Goal: Task Accomplishment & Management: Manage account settings

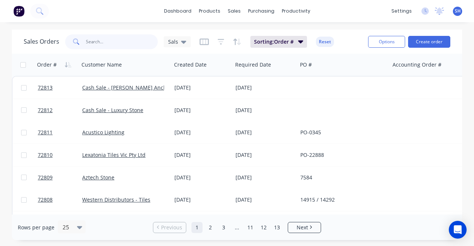
click at [91, 40] on input "text" at bounding box center [122, 41] width 72 height 15
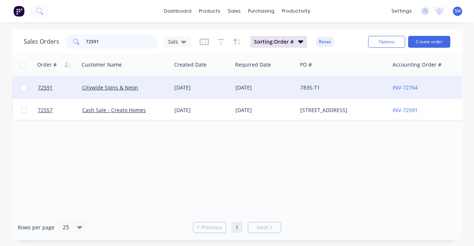
type input "72591"
click at [211, 86] on div "21 Jul 2025" at bounding box center [202, 87] width 55 height 7
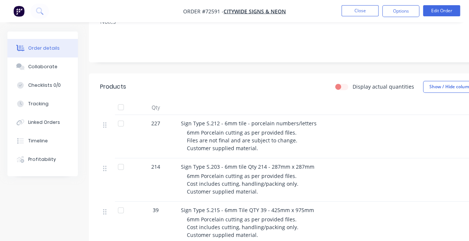
scroll to position [185, 0]
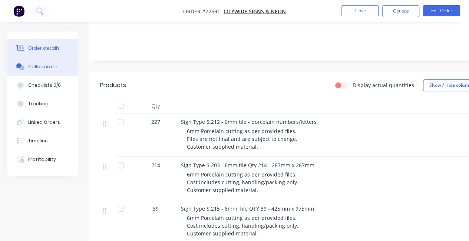
click at [36, 73] on button "Collaborate" at bounding box center [42, 66] width 70 height 19
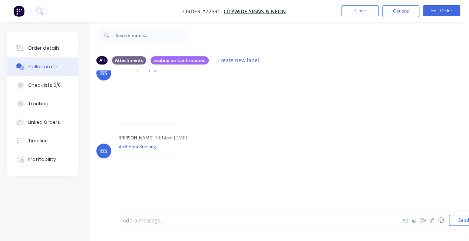
scroll to position [184, 0]
click at [145, 169] on img at bounding box center [145, 177] width 53 height 49
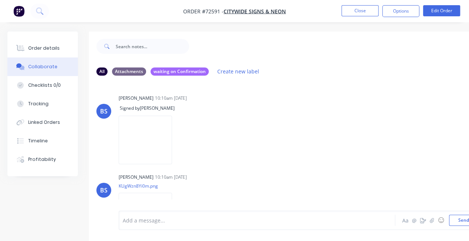
scroll to position [111, 0]
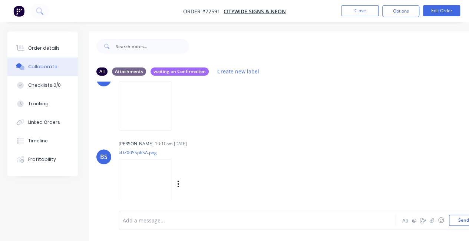
click at [153, 180] on img at bounding box center [145, 183] width 53 height 49
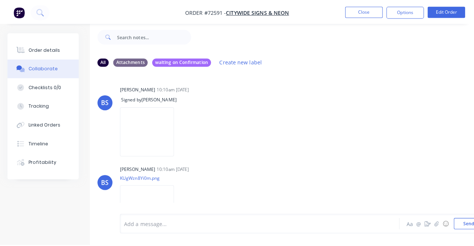
scroll to position [0, 0]
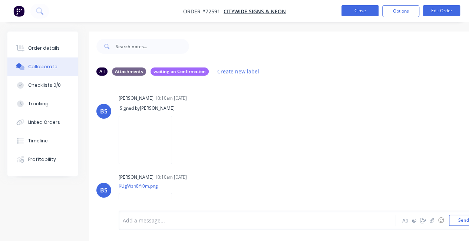
click at [355, 14] on button "Close" at bounding box center [359, 10] width 37 height 11
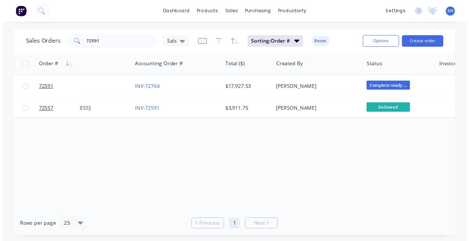
scroll to position [0, 259]
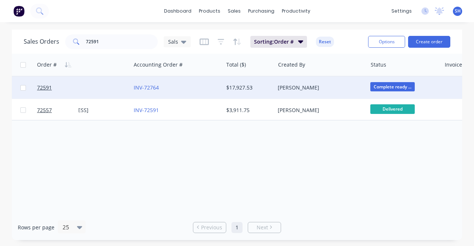
click at [197, 89] on div "INV-72764" at bounding box center [175, 87] width 82 height 7
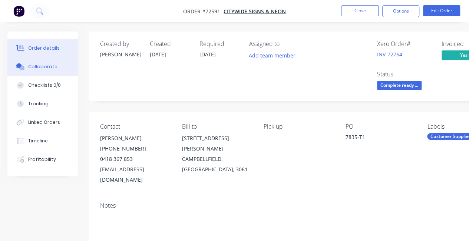
click at [40, 65] on div "Collaborate" at bounding box center [42, 66] width 29 height 7
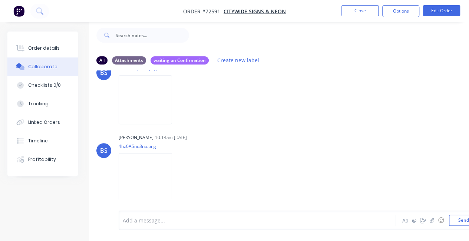
scroll to position [16, 0]
click at [350, 9] on button "Close" at bounding box center [359, 10] width 37 height 11
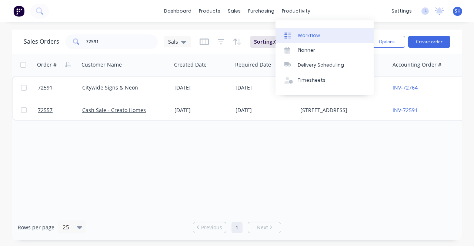
click at [304, 34] on div "Workflow" at bounding box center [309, 35] width 22 height 7
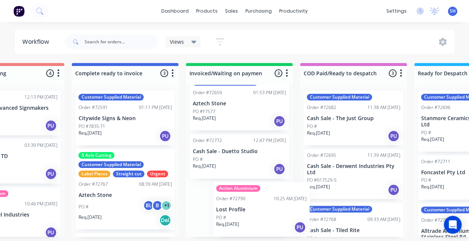
scroll to position [1, 629]
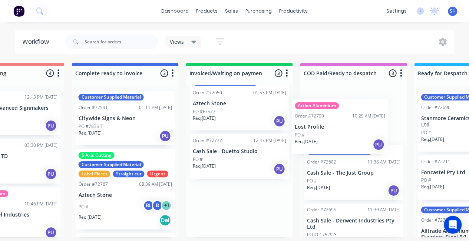
drag, startPoint x: 243, startPoint y: 217, endPoint x: 352, endPoint y: 132, distance: 138.0
click at [352, 132] on div "Submitted 0 Status colour #273444 hex #273444 Save Cancel Summaries Total order…" at bounding box center [36, 150] width 1343 height 174
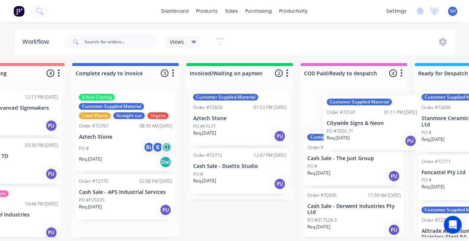
scroll to position [76, 0]
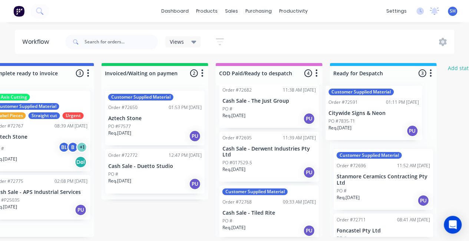
drag, startPoint x: 113, startPoint y: 115, endPoint x: 367, endPoint y: 111, distance: 253.2
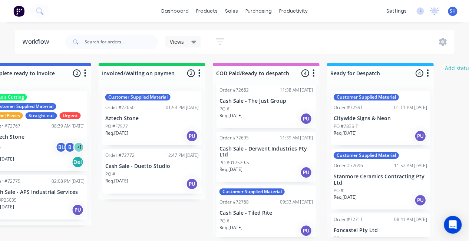
click at [357, 136] on p "Req. 29/08/25" at bounding box center [345, 133] width 23 height 7
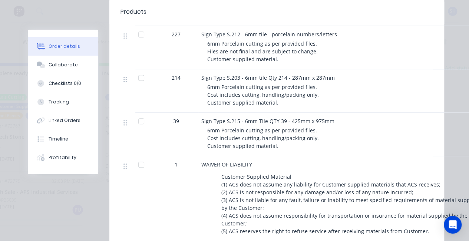
scroll to position [289, 0]
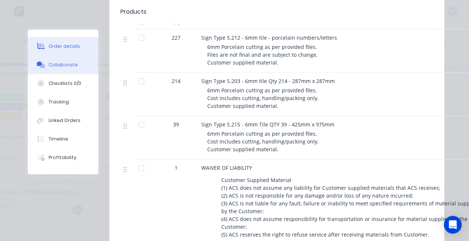
click at [60, 60] on button "Collaborate" at bounding box center [63, 65] width 70 height 19
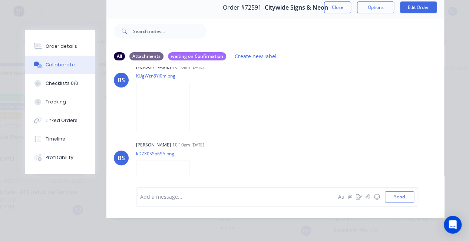
scroll to position [56, 0]
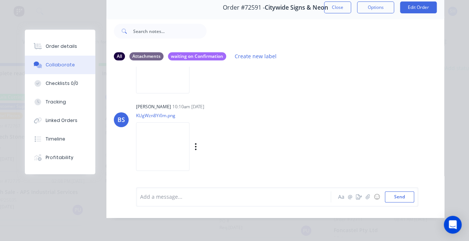
click at [154, 149] on img at bounding box center [162, 146] width 53 height 49
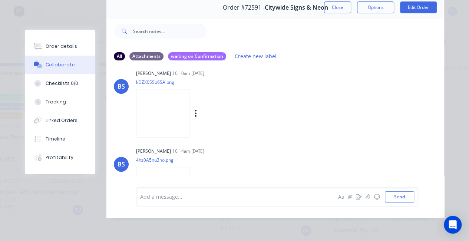
click at [159, 120] on img at bounding box center [162, 113] width 53 height 49
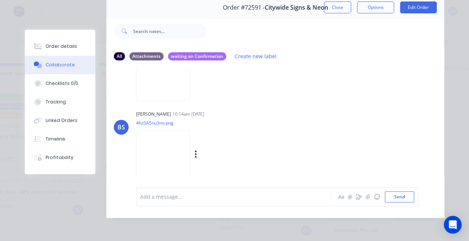
click at [168, 140] on img at bounding box center [162, 154] width 53 height 49
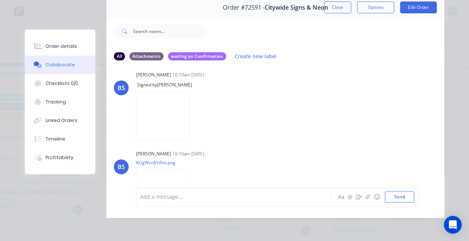
scroll to position [0, 0]
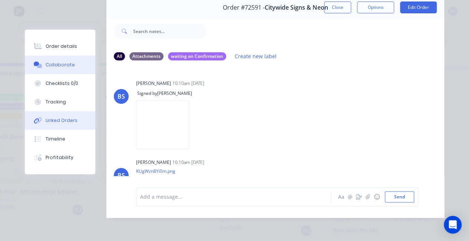
click at [57, 127] on button "Linked Orders" at bounding box center [60, 120] width 70 height 19
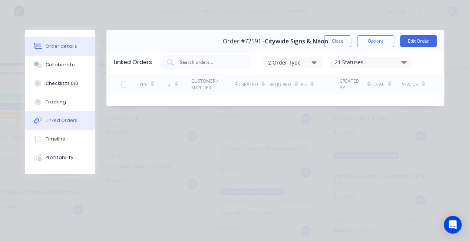
click at [52, 46] on div "Order details" at bounding box center [62, 46] width 32 height 7
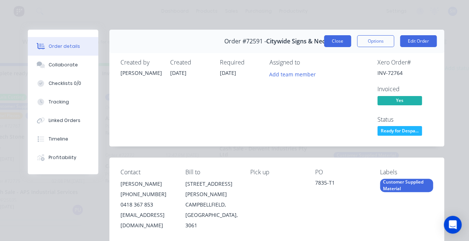
click at [333, 45] on button "Close" at bounding box center [337, 41] width 27 height 12
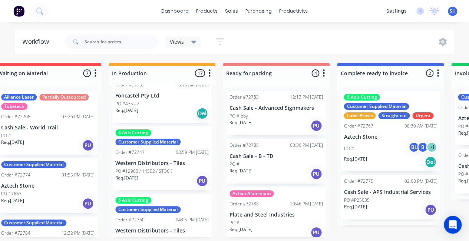
scroll to position [185, 0]
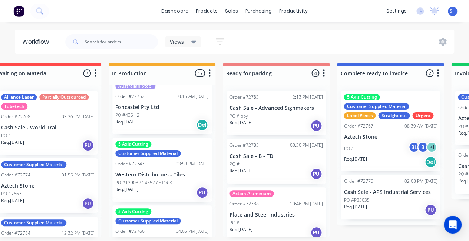
click at [172, 131] on div "Req. 02/09/25 Del" at bounding box center [161, 125] width 93 height 13
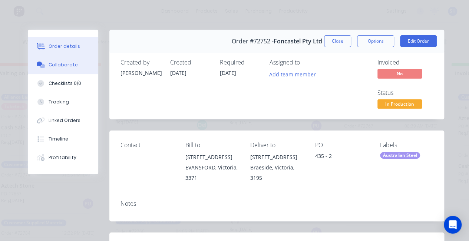
click at [64, 66] on div "Collaborate" at bounding box center [63, 65] width 29 height 7
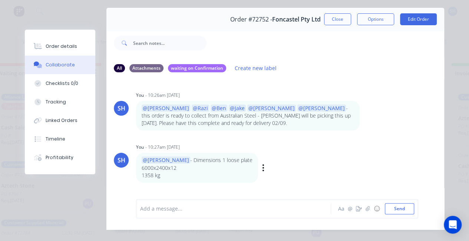
scroll to position [37, 0]
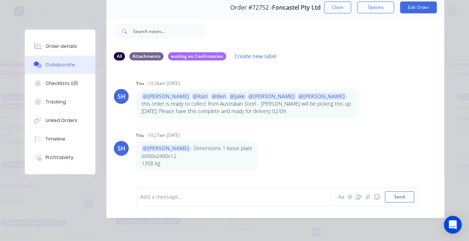
click at [196, 206] on div "Add a message... Aa @ ☺ Send" at bounding box center [277, 196] width 282 height 19
click at [188, 197] on div at bounding box center [235, 197] width 190 height 8
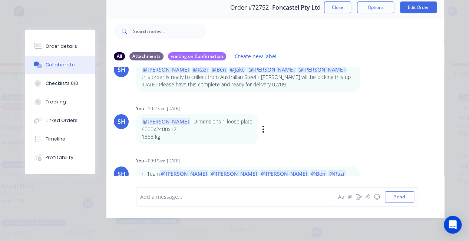
scroll to position [0, 0]
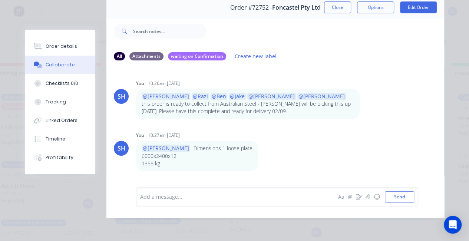
click at [337, 3] on button "Close" at bounding box center [337, 7] width 27 height 12
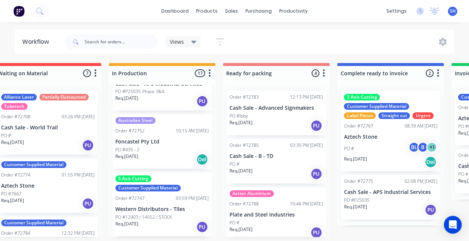
scroll to position [139, 0]
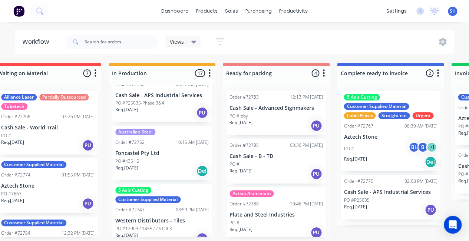
click at [154, 165] on div "PO #435 - 2" at bounding box center [161, 161] width 93 height 7
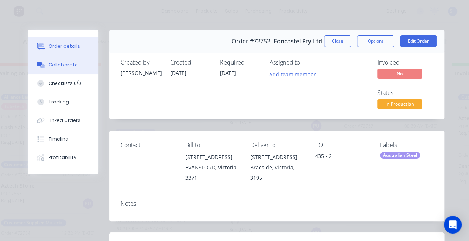
click at [58, 65] on div "Collaborate" at bounding box center [63, 65] width 29 height 7
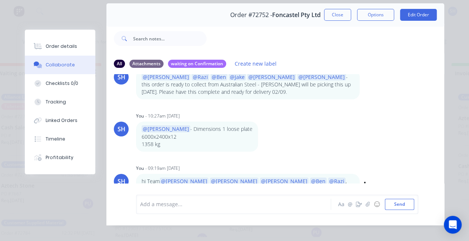
scroll to position [39, 0]
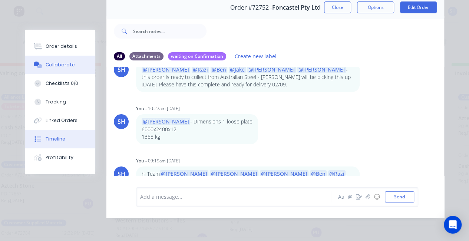
click at [54, 142] on div "Timeline" at bounding box center [56, 139] width 20 height 7
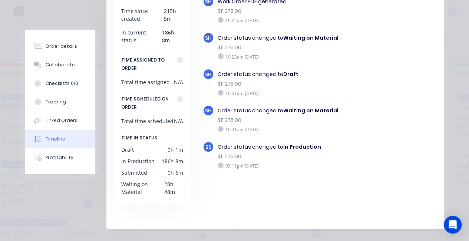
scroll to position [124, 0]
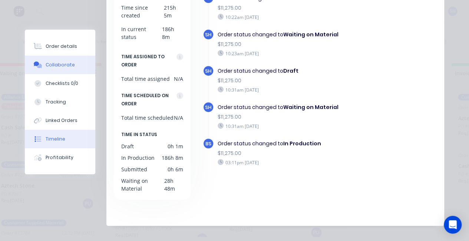
click at [50, 67] on div "Collaborate" at bounding box center [60, 65] width 29 height 7
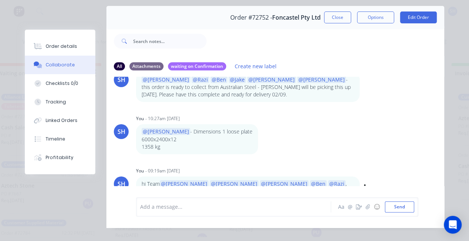
scroll to position [39, 0]
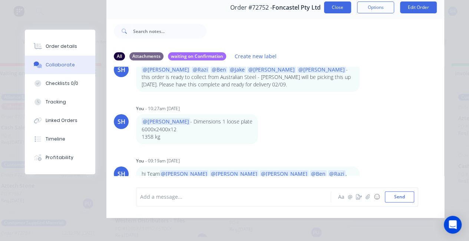
click at [335, 6] on button "Close" at bounding box center [337, 7] width 27 height 12
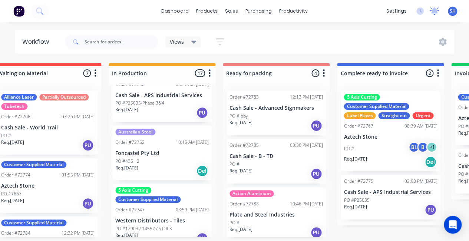
click at [433, 10] on icon at bounding box center [434, 10] width 7 height 6
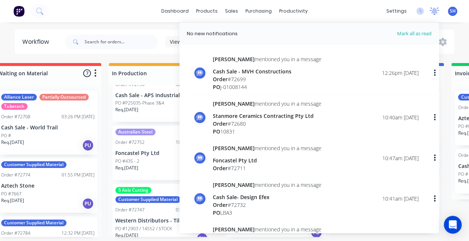
click at [433, 10] on icon at bounding box center [434, 10] width 7 height 6
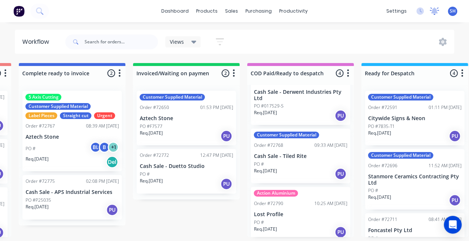
click at [434, 13] on icon at bounding box center [434, 10] width 7 height 6
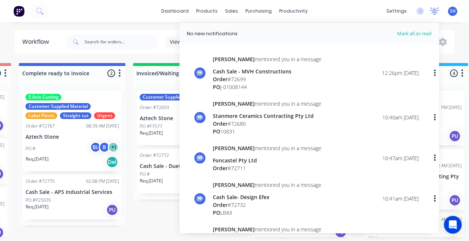
click at [434, 13] on icon at bounding box center [434, 10] width 7 height 6
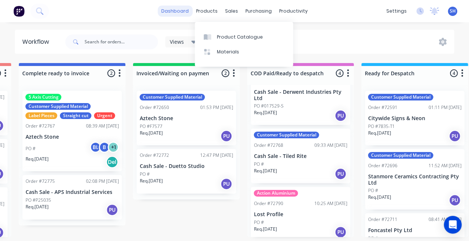
click at [181, 11] on link "dashboard" at bounding box center [175, 11] width 35 height 11
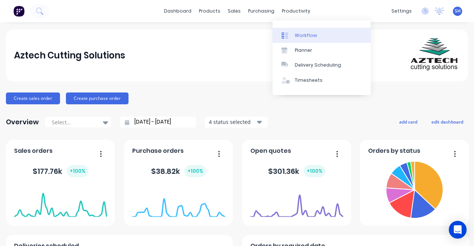
click at [296, 39] on link "Workflow" at bounding box center [322, 35] width 98 height 15
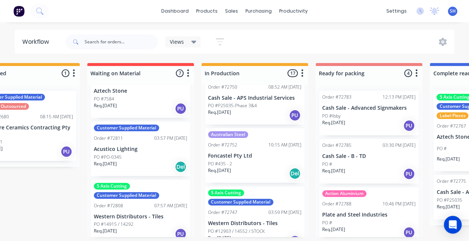
scroll to position [148, 0]
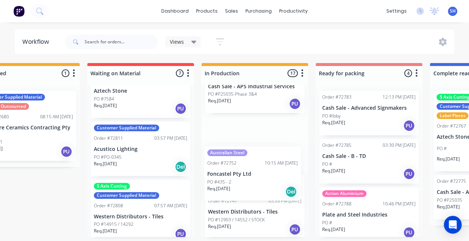
click at [253, 185] on div "Customer Supplied Material Fagersta Order #72748 08:31 AM 25/08/25 Cash Sale - …" at bounding box center [254, 161] width 107 height 152
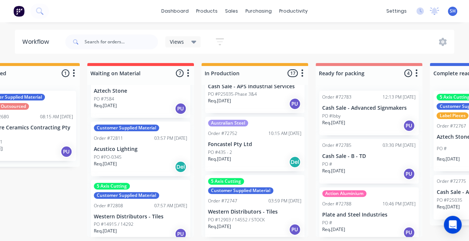
click at [244, 156] on div "PO #435 - 2" at bounding box center [254, 152] width 93 height 7
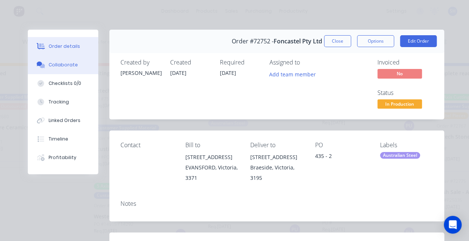
click at [57, 66] on div "Collaborate" at bounding box center [63, 65] width 29 height 7
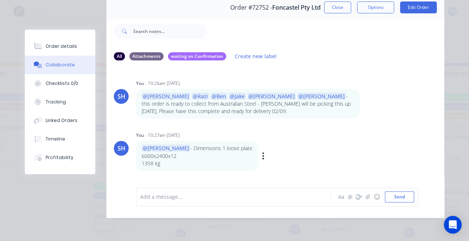
scroll to position [27, 0]
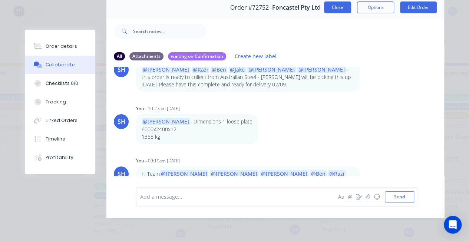
click at [332, 7] on button "Close" at bounding box center [337, 7] width 27 height 12
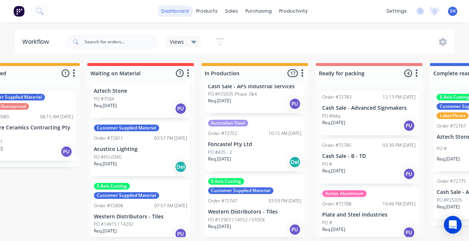
click at [170, 9] on link "dashboard" at bounding box center [175, 11] width 35 height 11
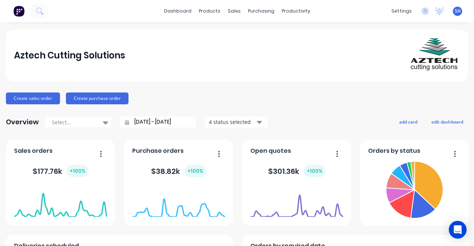
click at [134, 126] on input "[DATE] - [DATE]" at bounding box center [161, 122] width 64 height 11
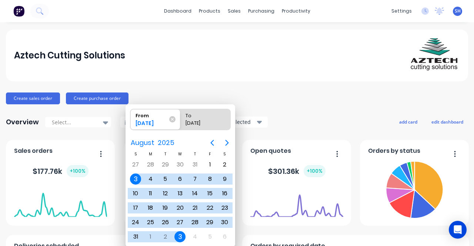
click at [116, 123] on div "Select... 03/08/25 - 03/09/25 4 status selected" at bounding box center [156, 122] width 223 height 11
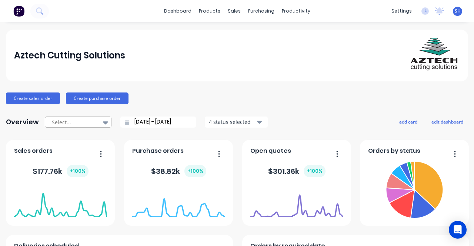
click at [100, 120] on div at bounding box center [105, 122] width 11 height 13
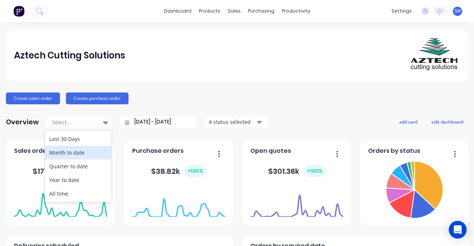
click at [91, 155] on div "Month to date" at bounding box center [78, 153] width 67 height 14
type input "01/09/25 - 03/09/25"
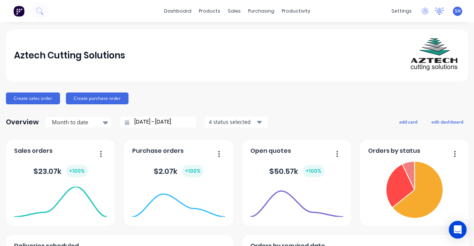
click at [435, 11] on icon at bounding box center [439, 10] width 9 height 7
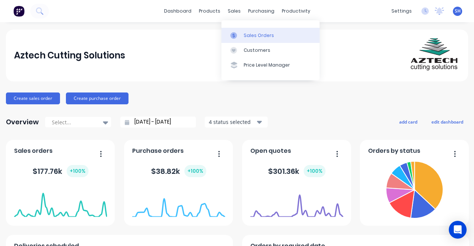
click at [258, 37] on div "Sales Orders" at bounding box center [259, 35] width 30 height 7
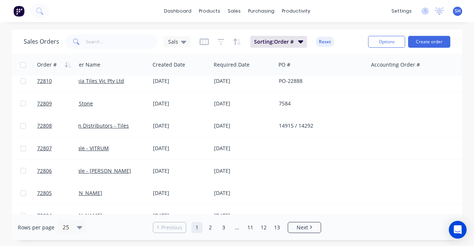
scroll to position [74, 0]
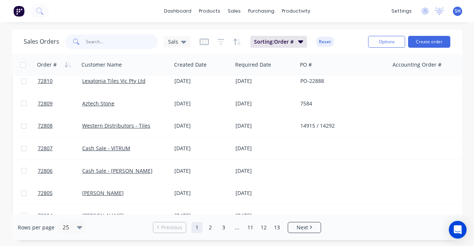
click at [118, 44] on input "text" at bounding box center [122, 41] width 72 height 15
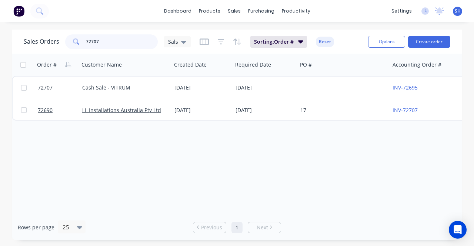
scroll to position [0, 0]
type input "72707"
drag, startPoint x: 212, startPoint y: 210, endPoint x: 348, endPoint y: 214, distance: 136.4
click at [348, 214] on div "Order # Customer Name Created Date Required Date PO # Accounting Order # Total …" at bounding box center [237, 134] width 451 height 161
click at [435, 11] on div "settings No new notifications Mark all as read Brett mentioned you in a message…" at bounding box center [431, 11] width 86 height 11
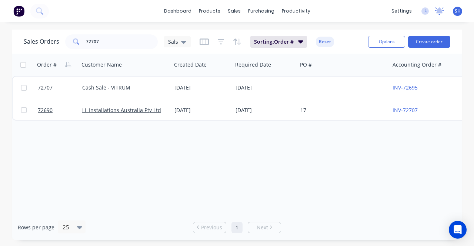
click at [438, 14] on icon at bounding box center [439, 10] width 9 height 7
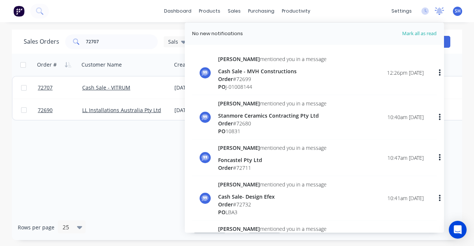
click at [438, 14] on icon at bounding box center [439, 10] width 9 height 7
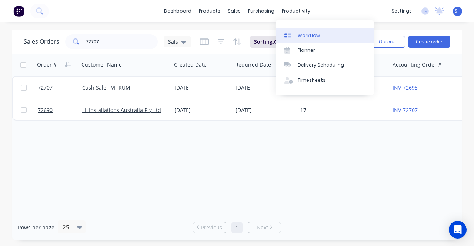
click at [312, 34] on div "Workflow" at bounding box center [309, 35] width 22 height 7
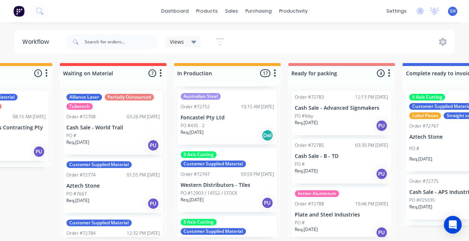
scroll to position [185, 0]
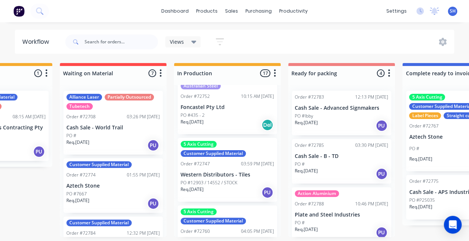
click at [219, 131] on div "Req. [DATE] Del" at bounding box center [226, 125] width 93 height 13
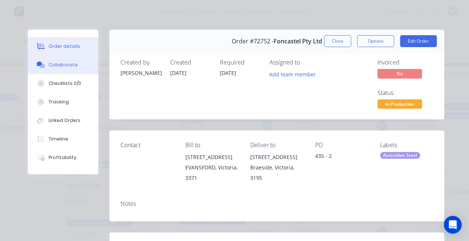
click at [62, 69] on button "Collaborate" at bounding box center [63, 65] width 70 height 19
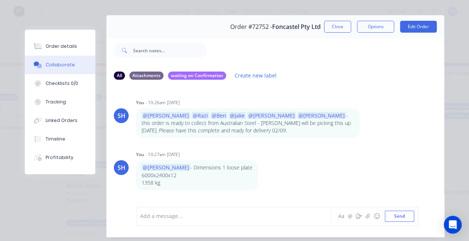
scroll to position [0, 0]
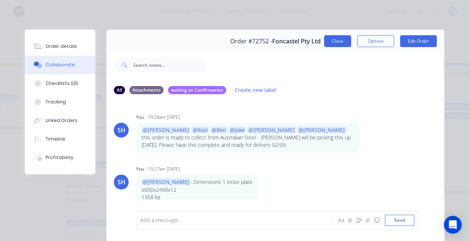
click at [331, 43] on button "Close" at bounding box center [337, 41] width 27 height 12
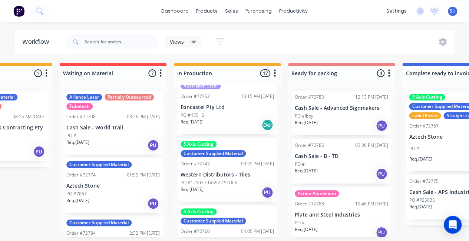
click at [233, 131] on div "Req. 02/09/25 Del" at bounding box center [226, 125] width 93 height 13
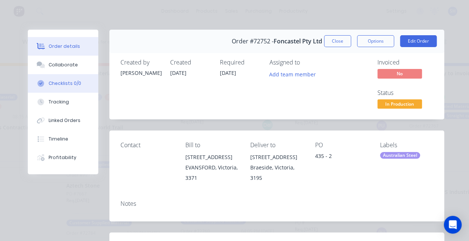
click at [47, 75] on button "Checklists 0/0" at bounding box center [63, 83] width 70 height 19
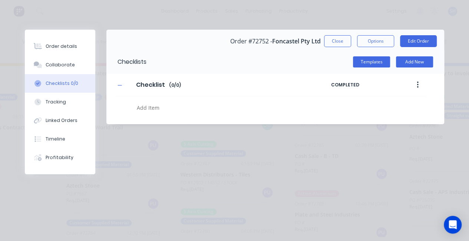
type textarea "x"
click at [51, 65] on div "Collaborate" at bounding box center [60, 65] width 29 height 7
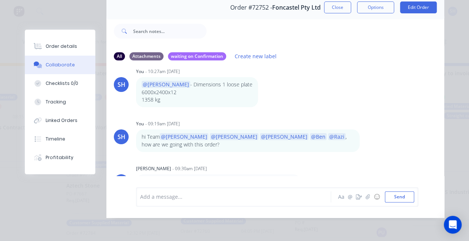
scroll to position [39, 0]
click at [329, 5] on button "Close" at bounding box center [337, 7] width 27 height 12
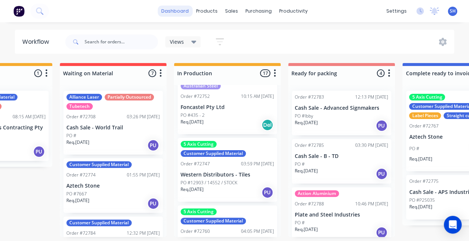
click at [183, 14] on link "dashboard" at bounding box center [175, 11] width 35 height 11
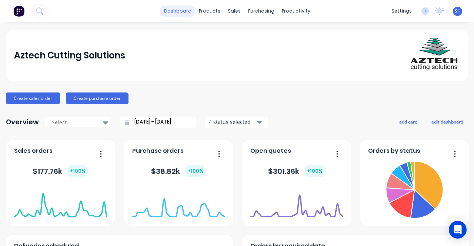
click at [166, 15] on link "dashboard" at bounding box center [177, 11] width 35 height 11
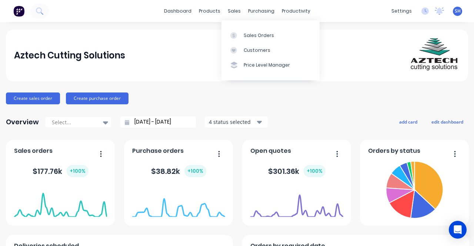
drag, startPoint x: 232, startPoint y: 12, endPoint x: 248, endPoint y: 27, distance: 22.0
click at [232, 12] on div "sales" at bounding box center [234, 11] width 20 height 11
click at [258, 37] on div "Sales Orders" at bounding box center [259, 35] width 30 height 7
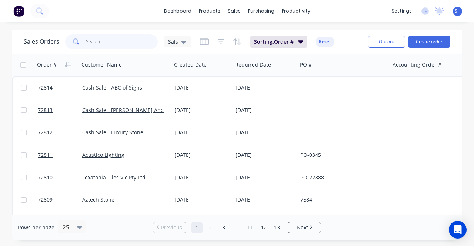
click at [94, 48] on input "text" at bounding box center [122, 41] width 72 height 15
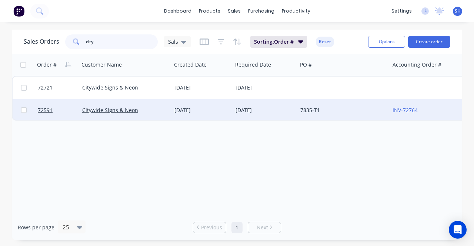
type input "city"
click at [241, 113] on div "[DATE]" at bounding box center [265, 110] width 59 height 7
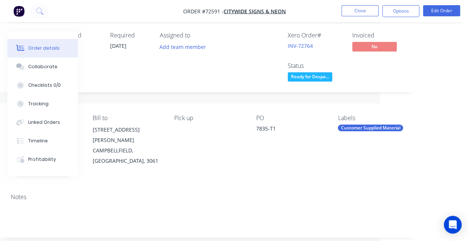
scroll to position [0, 89]
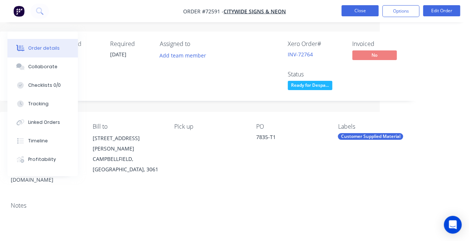
click at [358, 13] on button "Close" at bounding box center [359, 10] width 37 height 11
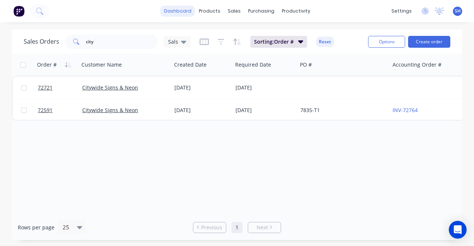
click at [178, 15] on link "dashboard" at bounding box center [177, 11] width 35 height 11
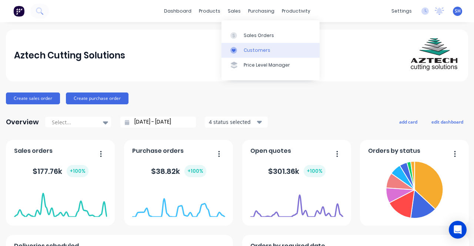
click at [263, 46] on link "Customers" at bounding box center [271, 50] width 98 height 15
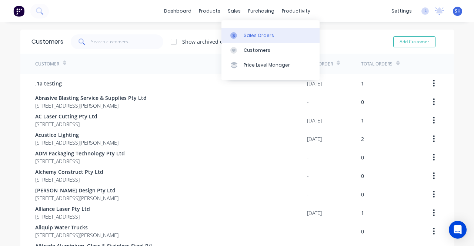
click at [257, 34] on div "Sales Orders" at bounding box center [259, 35] width 30 height 7
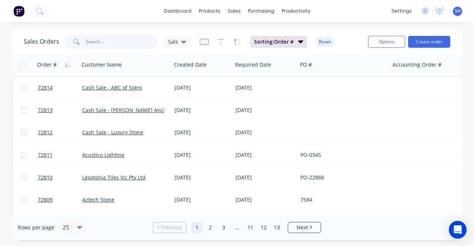
click at [107, 43] on input "text" at bounding box center [122, 41] width 72 height 15
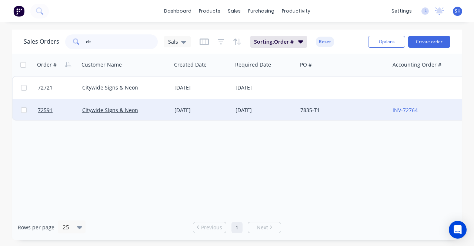
type input "cit"
click at [209, 115] on div "21 Jul 2025" at bounding box center [202, 110] width 61 height 22
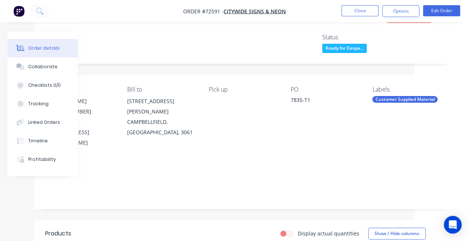
scroll to position [37, 55]
click at [355, 9] on button "Close" at bounding box center [359, 10] width 37 height 11
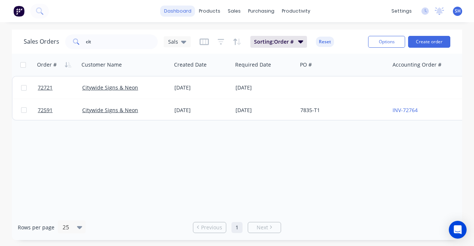
click at [186, 10] on link "dashboard" at bounding box center [177, 11] width 35 height 11
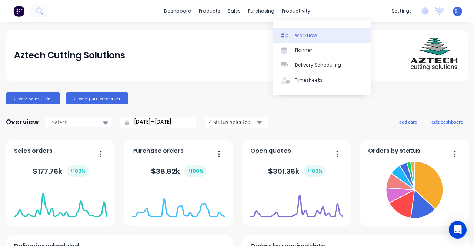
click at [289, 38] on div at bounding box center [287, 35] width 11 height 7
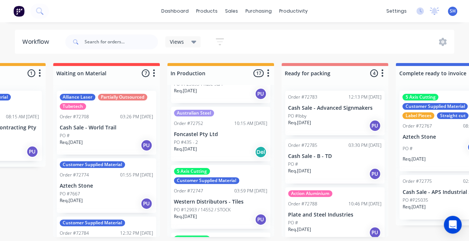
scroll to position [185, 0]
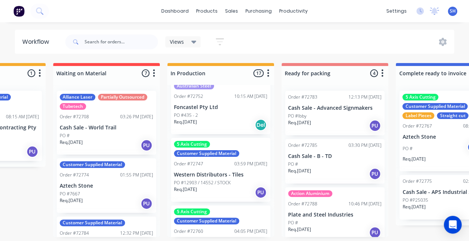
click at [219, 131] on div "Req. [DATE] Del" at bounding box center [220, 125] width 93 height 13
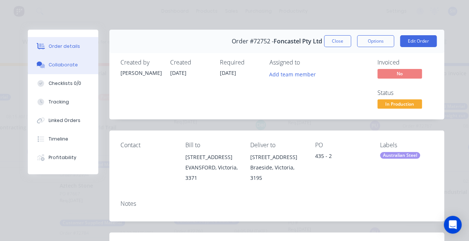
click at [63, 66] on div "Collaborate" at bounding box center [63, 65] width 29 height 7
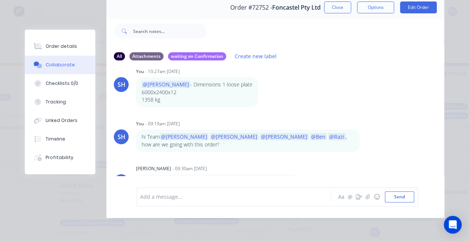
scroll to position [1, 305]
click at [339, 6] on button "Close" at bounding box center [337, 7] width 27 height 12
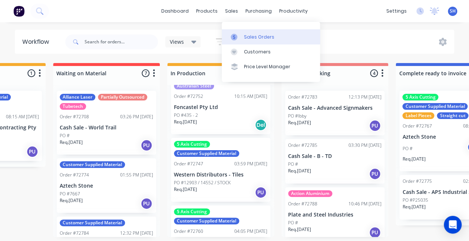
click at [241, 37] on div at bounding box center [236, 37] width 11 height 7
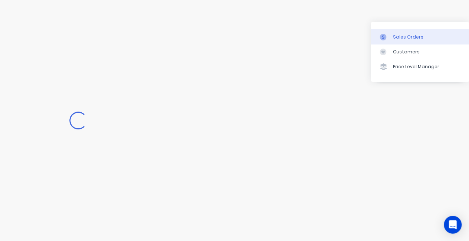
scroll to position [1, 156]
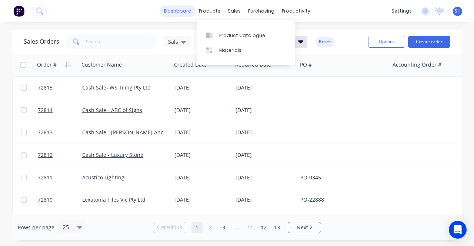
click at [172, 11] on link "dashboard" at bounding box center [177, 11] width 35 height 11
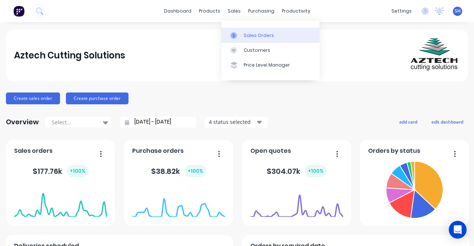
click at [271, 39] on link "Sales Orders" at bounding box center [271, 35] width 98 height 15
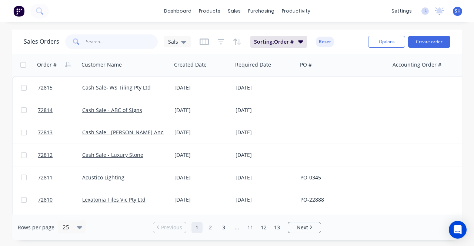
click at [126, 44] on input "text" at bounding box center [122, 41] width 72 height 15
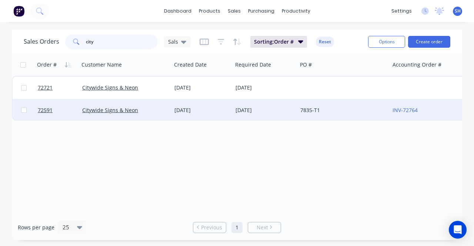
type input "city"
click at [153, 113] on div "Citywide Signs & Neon" at bounding box center [123, 110] width 82 height 7
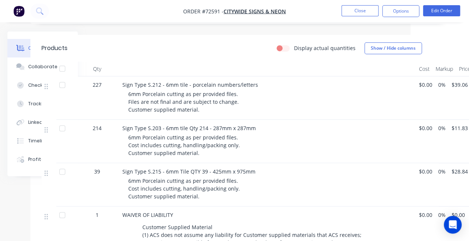
scroll to position [394, 59]
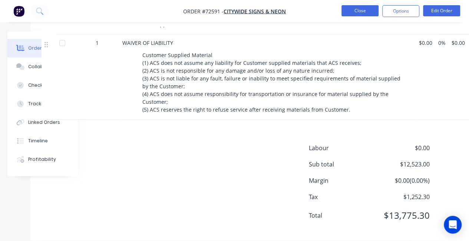
click at [348, 14] on button "Close" at bounding box center [359, 10] width 37 height 11
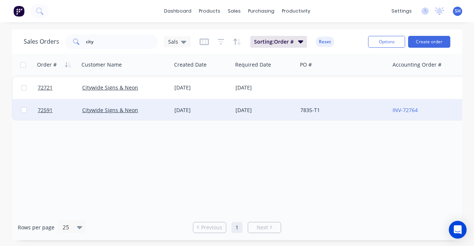
click at [175, 111] on div "21 Jul 2025" at bounding box center [202, 110] width 55 height 7
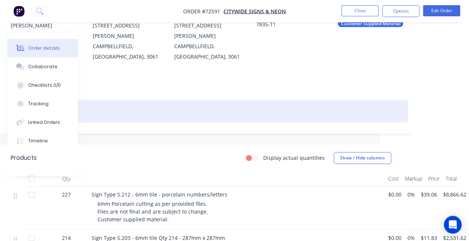
scroll to position [77, 89]
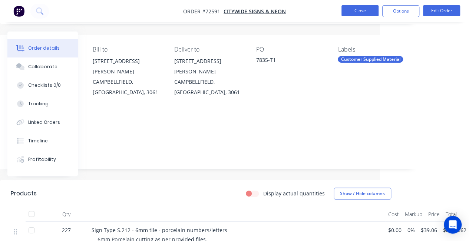
click at [359, 8] on button "Close" at bounding box center [359, 10] width 37 height 11
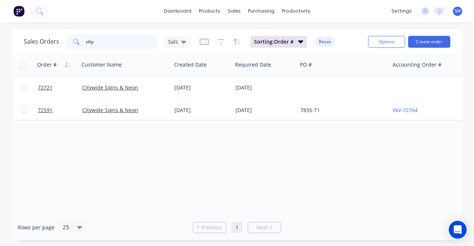
drag, startPoint x: 105, startPoint y: 43, endPoint x: 80, endPoint y: 43, distance: 25.2
click at [80, 43] on div "city" at bounding box center [111, 41] width 93 height 15
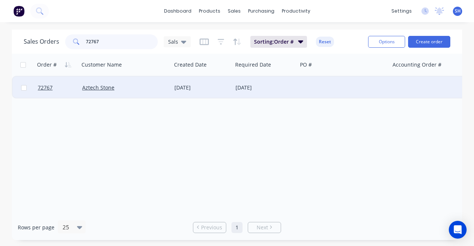
type input "72767"
click at [224, 93] on div "[DATE]" at bounding box center [202, 88] width 61 height 22
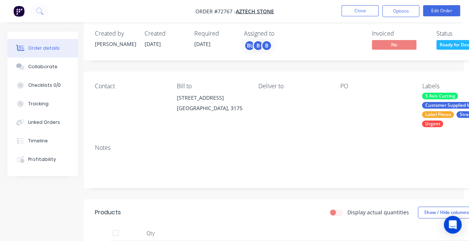
scroll to position [0, 5]
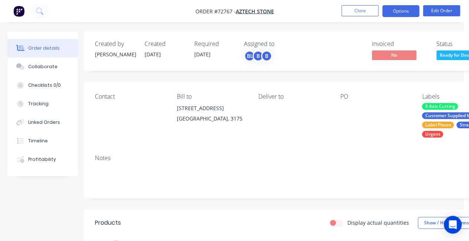
click at [395, 14] on button "Options" at bounding box center [400, 11] width 37 height 12
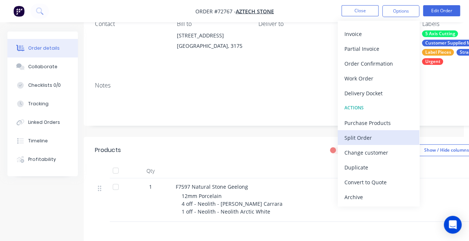
scroll to position [74, 5]
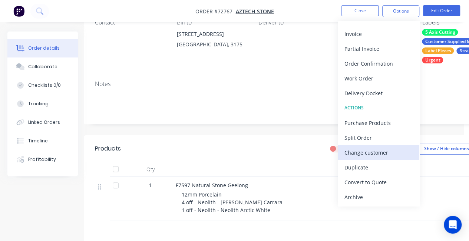
click at [383, 149] on div "Change customer" at bounding box center [378, 152] width 68 height 11
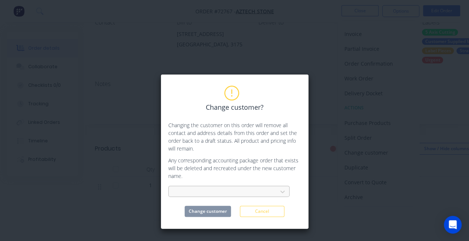
click at [228, 190] on div at bounding box center [228, 191] width 121 height 11
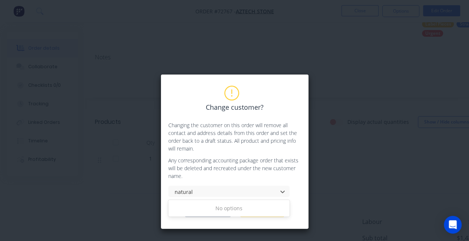
scroll to position [111, 5]
type input "natural"
click at [334, 191] on div "Change customer? Changing the customer on this order will remove all contact an…" at bounding box center [234, 120] width 469 height 241
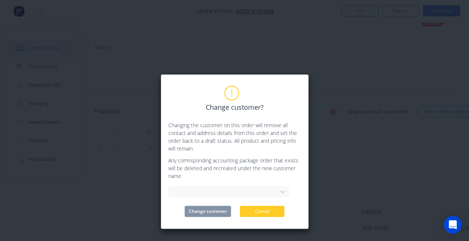
click at [259, 206] on button "Cancel" at bounding box center [262, 211] width 44 height 11
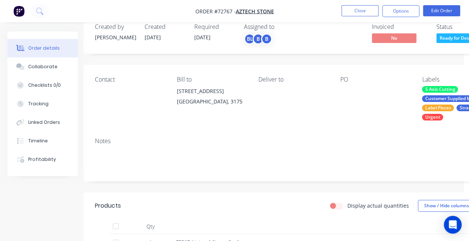
scroll to position [0, 5]
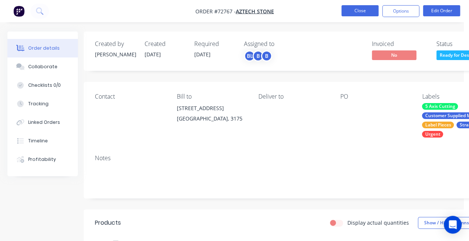
click at [349, 10] on button "Close" at bounding box center [359, 10] width 37 height 11
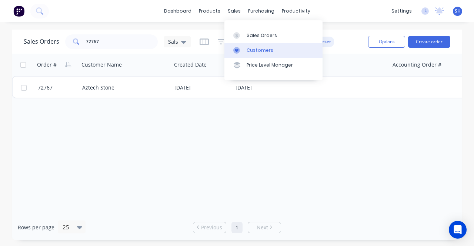
click at [259, 49] on div "Customers" at bounding box center [260, 50] width 27 height 7
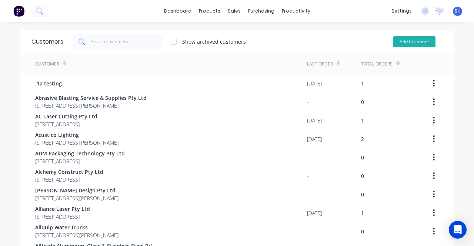
click at [400, 38] on button "Add Customer" at bounding box center [415, 41] width 42 height 11
select select "AU"
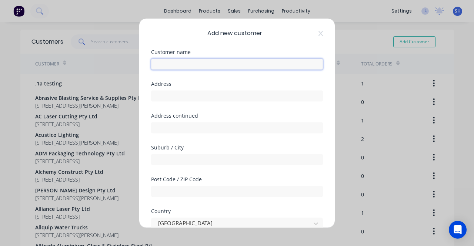
click at [182, 66] on input "text" at bounding box center [237, 64] width 172 height 11
type input "Natural Stone Geelong"
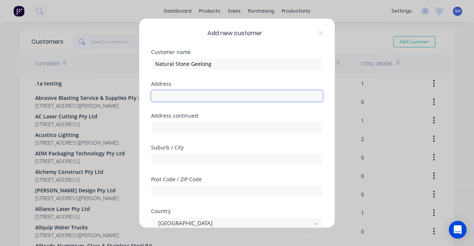
click at [173, 97] on input "text" at bounding box center [237, 95] width 172 height 11
paste input "[STREET_ADDRESS]"
type input "[STREET_ADDRESS]"
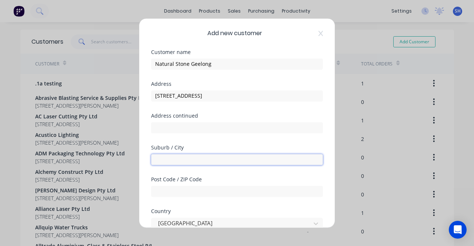
click at [185, 159] on input "text" at bounding box center [237, 159] width 172 height 11
paste input "MOOLAP"
type input "MOOLAP"
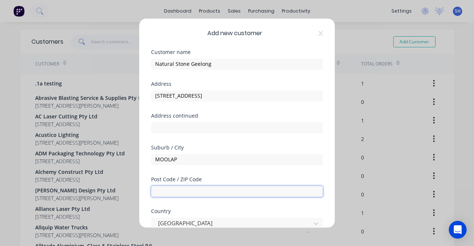
click at [178, 192] on input "text" at bounding box center [237, 191] width 172 height 11
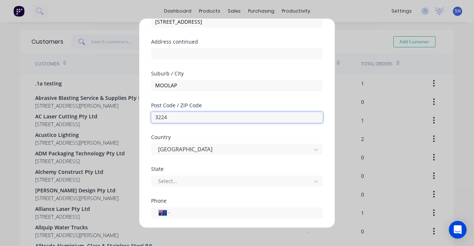
scroll to position [111, 0]
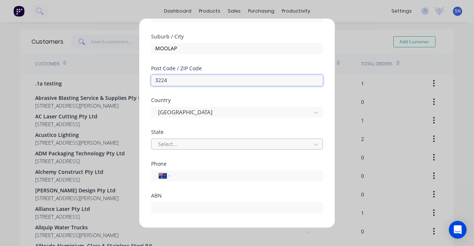
type input "3224"
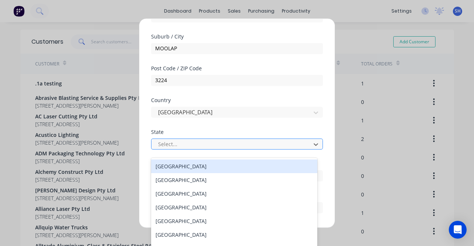
click at [228, 146] on div at bounding box center [233, 144] width 150 height 9
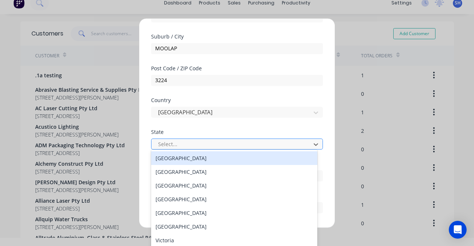
scroll to position [9, 0]
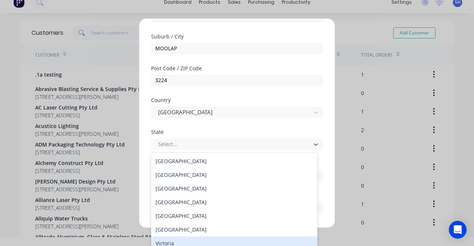
click at [194, 241] on div "Victoria" at bounding box center [234, 244] width 166 height 14
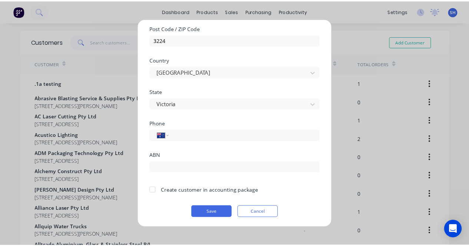
scroll to position [152, 0]
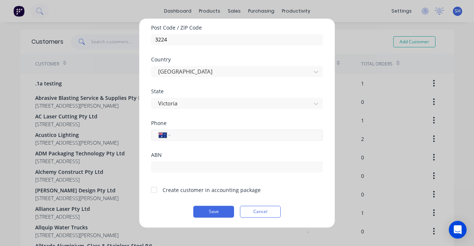
click at [189, 134] on input "tel" at bounding box center [246, 135] width 140 height 9
paste input "0401 313 404"
type input "0401 313 404"
click at [155, 191] on div at bounding box center [154, 190] width 15 height 15
click at [208, 211] on button "Save" at bounding box center [213, 212] width 41 height 12
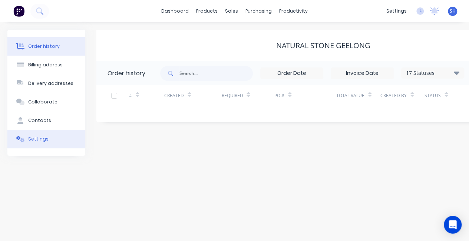
click at [41, 140] on div "Settings" at bounding box center [38, 139] width 20 height 7
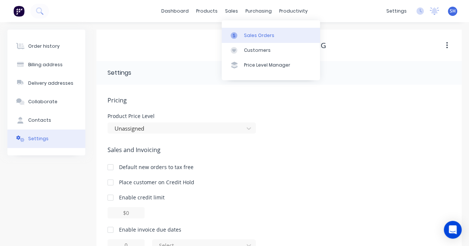
click at [249, 32] on div "Sales Orders" at bounding box center [259, 35] width 30 height 7
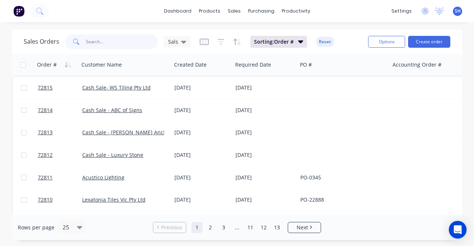
click at [115, 46] on input "text" at bounding box center [122, 41] width 72 height 15
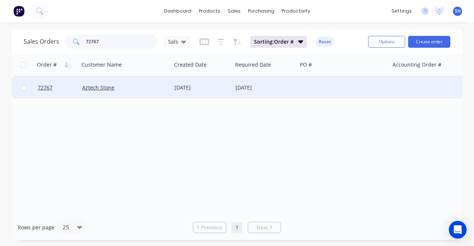
type input "72767"
click at [154, 94] on div "Aztech Stone" at bounding box center [125, 88] width 92 height 22
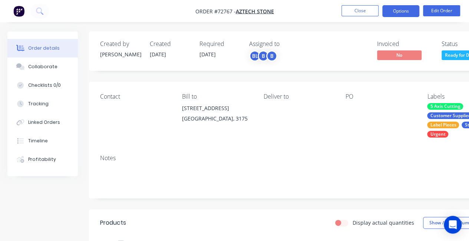
click at [394, 14] on button "Options" at bounding box center [400, 11] width 37 height 12
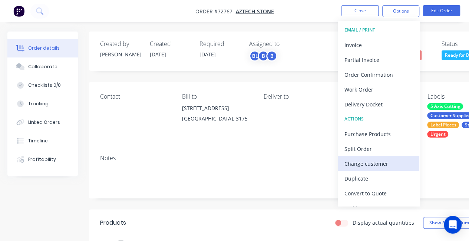
click at [365, 160] on div "Change customer" at bounding box center [378, 163] width 68 height 11
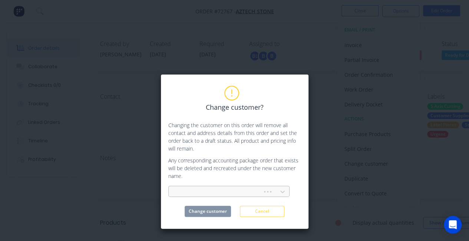
click at [236, 189] on div at bounding box center [217, 191] width 84 height 9
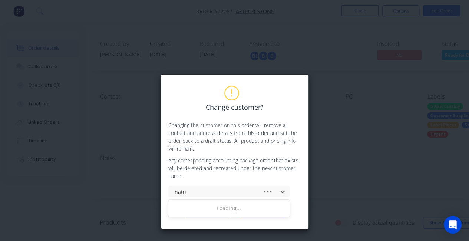
type input "natur"
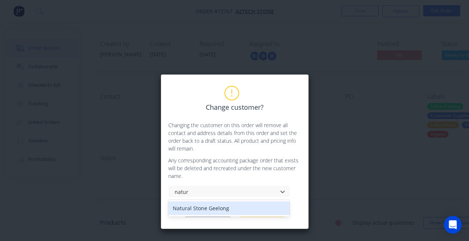
click at [222, 208] on div "Natural Stone Geelong" at bounding box center [228, 208] width 121 height 14
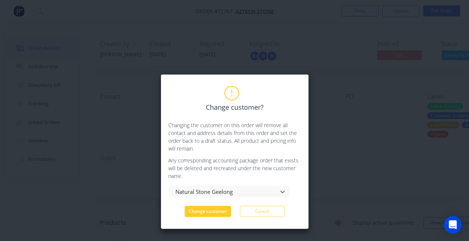
click at [211, 212] on button "Change customer" at bounding box center [208, 211] width 46 height 11
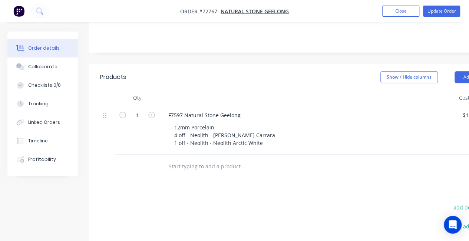
scroll to position [87, 0]
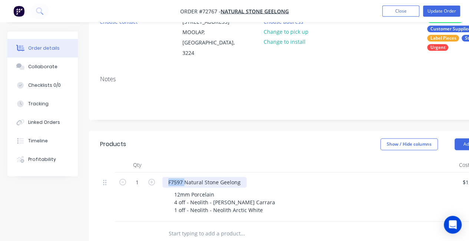
drag, startPoint x: 185, startPoint y: 175, endPoint x: 162, endPoint y: 175, distance: 23.3
click at [162, 175] on div "F7597 Natural Stone Geelong 12mm Porcelain 4 off - Neolith - [PERSON_NAME] Carr…" at bounding box center [307, 196] width 296 height 49
click at [250, 228] on input "text" at bounding box center [242, 233] width 148 height 15
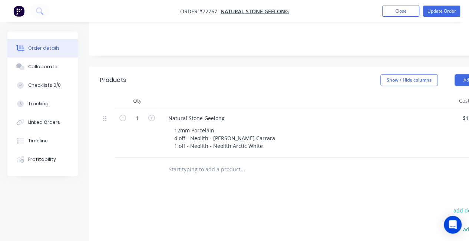
scroll to position [161, 0]
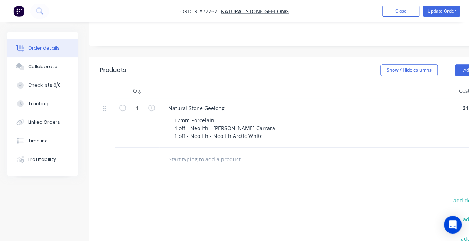
click at [241, 103] on div "Natural Stone Geelong" at bounding box center [307, 108] width 291 height 11
click at [230, 103] on div "Natural Stone Geelong" at bounding box center [307, 108] width 291 height 11
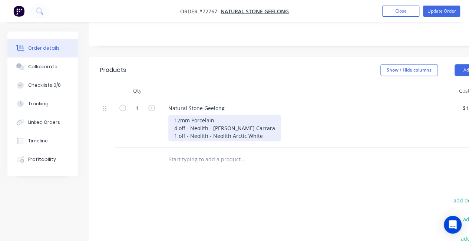
click at [219, 115] on div "12mm Porcelain 4 off - Neolith - Blanco Carrara 1 off - Neolith - Neolith Arcti…" at bounding box center [224, 128] width 113 height 26
paste div
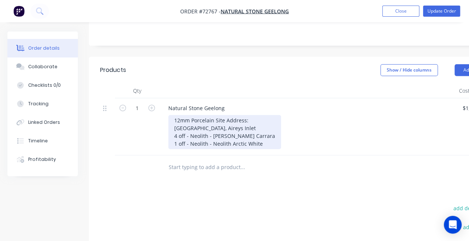
click at [215, 115] on div "12mm Porcelain Site Address: Eagle Rock Pde, Aireys Inlet 4 off - Neolith - Bla…" at bounding box center [224, 132] width 113 height 34
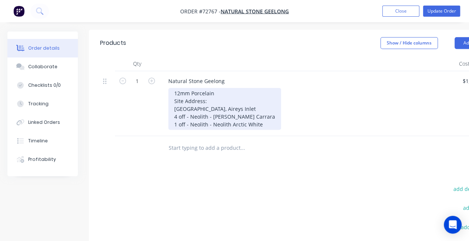
scroll to position [198, 0]
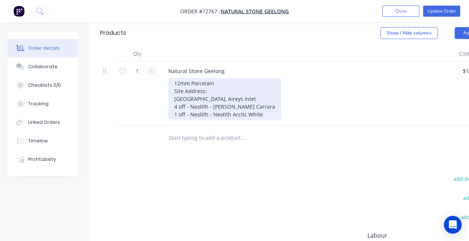
click at [261, 106] on div "12mm Porcelain Site Address: Eagle Rock Pde, Aireys Inlet 4 off - Neolith - Bla…" at bounding box center [224, 99] width 113 height 42
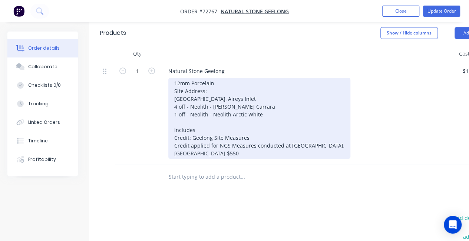
click at [173, 129] on div "12mm Porcelain Site Address: Eagle Rock Pde, Aireys Inlet 4 off - Neolith - Bla…" at bounding box center [259, 118] width 182 height 81
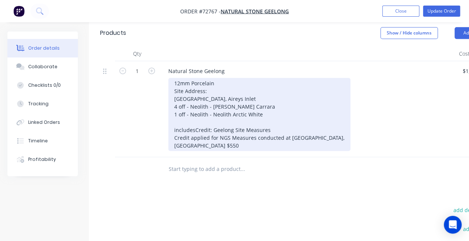
click at [177, 121] on div "12mm Porcelain Site Address: Eagle Rock Pde, Aireys Inlet 4 off - Neolith - Bla…" at bounding box center [259, 114] width 182 height 73
click at [222, 136] on div "12mm Porcelain Site Address: Eagle Rock Pde, Aireys Inlet 4 off - Neolith - Bla…" at bounding box center [259, 114] width 182 height 73
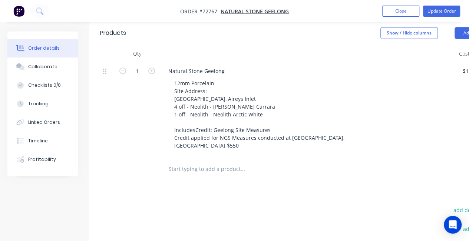
click at [229, 192] on div "Products Show / Hide columns Add product Qty Cost Markup Price Total 1 Natural …" at bounding box center [298, 189] width 419 height 339
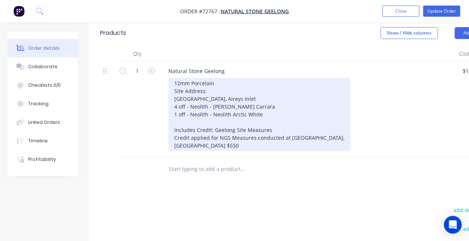
click at [170, 122] on div "12mm Porcelain Site Address: Eagle Rock Pde, Aireys Inlet 4 off - Neolith - Bla…" at bounding box center [259, 114] width 182 height 73
click at [231, 137] on div "12mm Porcelain Site Address: Eagle Rock Pde, Aireys Inlet 4 off - Neolith - Bla…" at bounding box center [259, 114] width 182 height 73
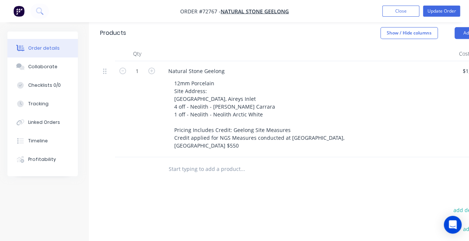
click at [234, 192] on div "Products Show / Hide columns Add product Qty Cost Markup Price Total 1 Natural …" at bounding box center [298, 189] width 419 height 339
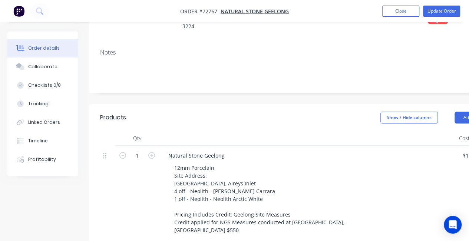
scroll to position [13, 0]
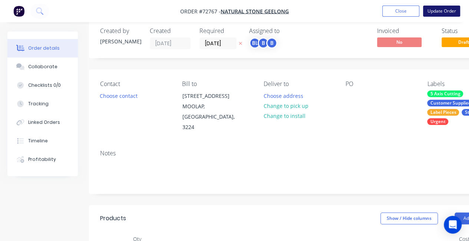
click at [434, 12] on button "Update Order" at bounding box center [441, 11] width 37 height 11
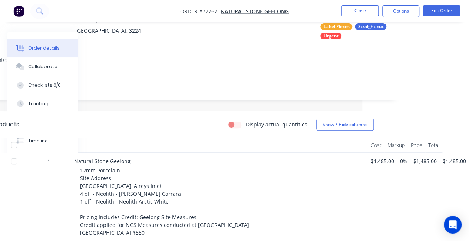
scroll to position [0, 107]
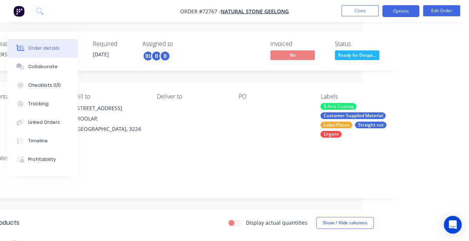
click at [394, 10] on button "Options" at bounding box center [400, 11] width 37 height 12
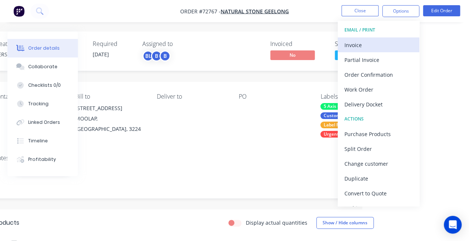
click at [361, 48] on div "Invoice" at bounding box center [378, 45] width 68 height 11
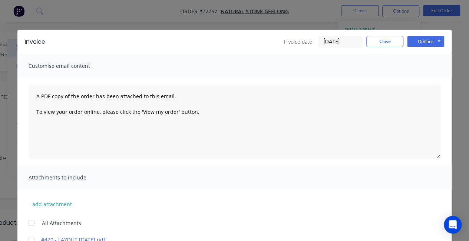
click at [427, 49] on div "Invoice Invoice date 03/09/25 Close Options Preview Print Email" at bounding box center [234, 42] width 434 height 24
click at [418, 43] on button "Options" at bounding box center [425, 41] width 37 height 11
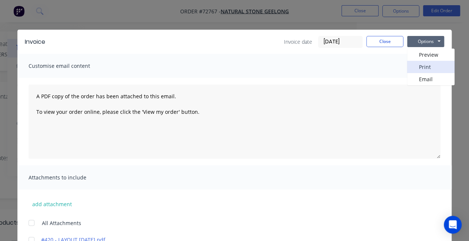
click at [414, 65] on button "Print" at bounding box center [430, 67] width 47 height 12
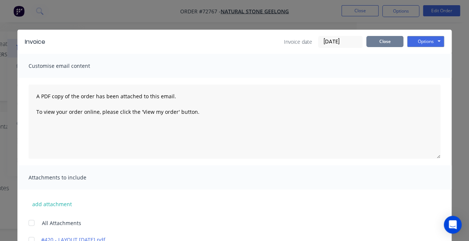
click at [380, 45] on button "Close" at bounding box center [384, 41] width 37 height 11
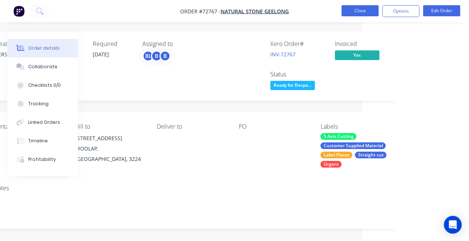
click at [355, 11] on button "Close" at bounding box center [359, 10] width 37 height 11
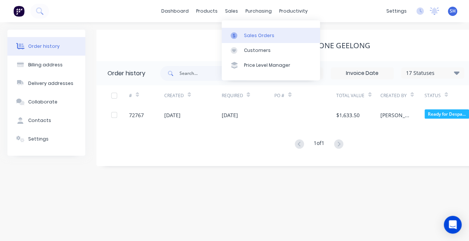
click at [248, 34] on div "Sales Orders" at bounding box center [259, 35] width 30 height 7
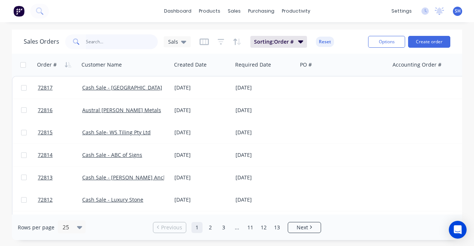
click at [104, 42] on input "text" at bounding box center [122, 41] width 72 height 15
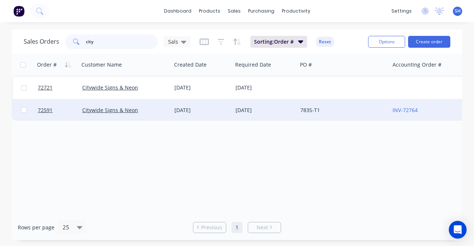
type input "city"
click at [234, 115] on div "[DATE]" at bounding box center [265, 110] width 65 height 22
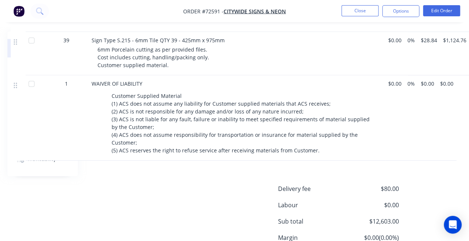
scroll to position [337, 89]
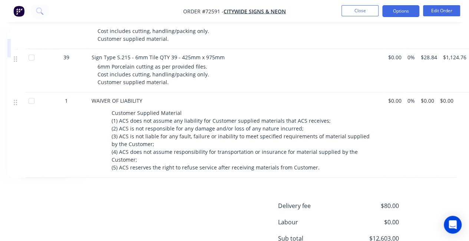
click at [398, 11] on button "Options" at bounding box center [400, 11] width 37 height 12
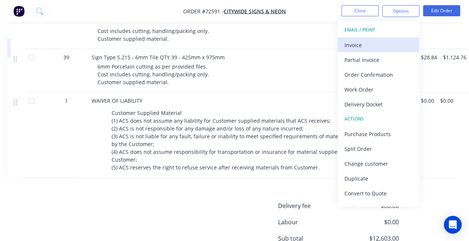
click at [381, 46] on div "Invoice" at bounding box center [378, 45] width 68 height 11
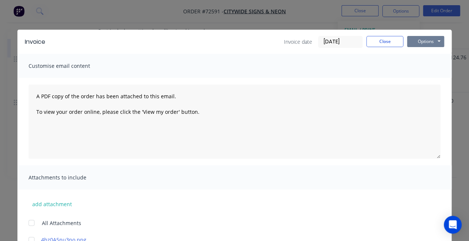
click at [428, 44] on button "Options" at bounding box center [425, 41] width 37 height 11
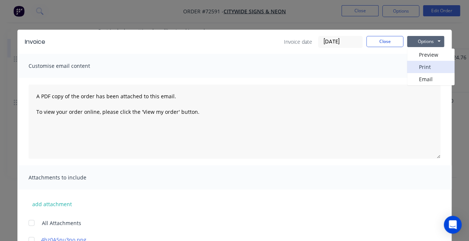
click at [424, 67] on button "Print" at bounding box center [430, 67] width 47 height 12
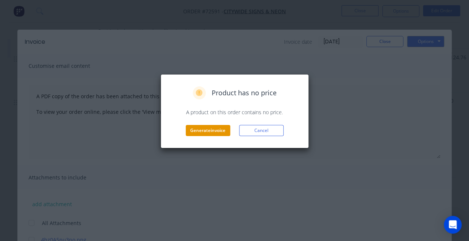
click at [202, 130] on button "Generate invoice" at bounding box center [208, 130] width 44 height 11
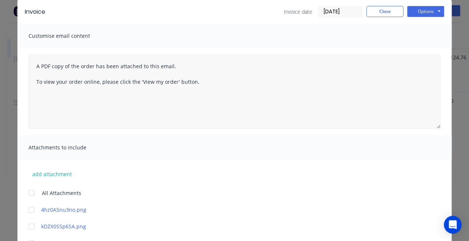
scroll to position [37, 0]
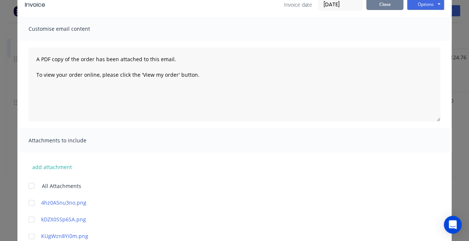
drag, startPoint x: 371, startPoint y: 5, endPoint x: 381, endPoint y: 17, distance: 15.5
click at [371, 4] on button "Close" at bounding box center [384, 4] width 37 height 11
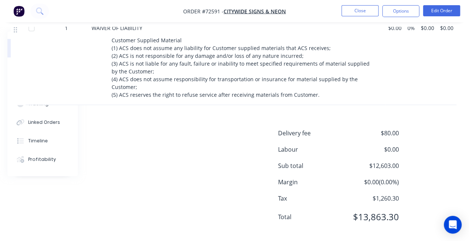
scroll to position [411, 89]
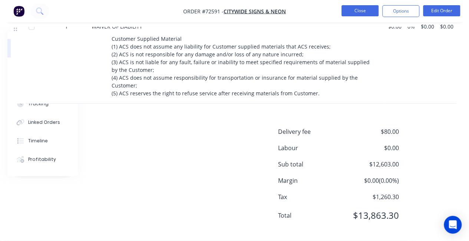
click at [363, 13] on button "Close" at bounding box center [359, 10] width 37 height 11
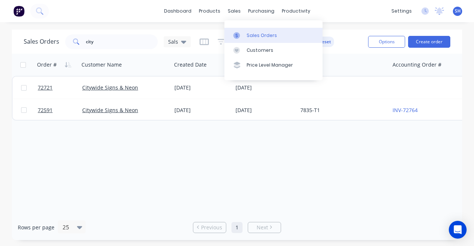
click at [252, 36] on div "Sales Orders" at bounding box center [262, 35] width 30 height 7
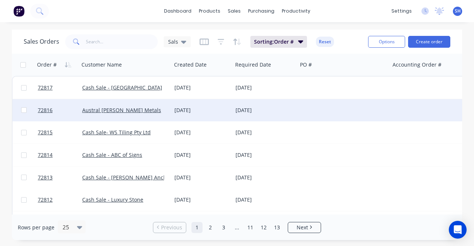
click at [233, 117] on div "[DATE]" at bounding box center [265, 110] width 65 height 22
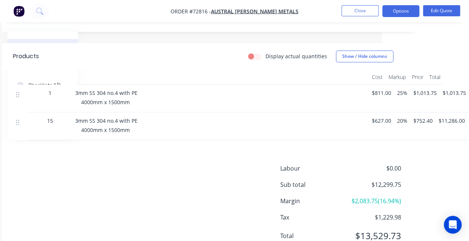
scroll to position [0, 87]
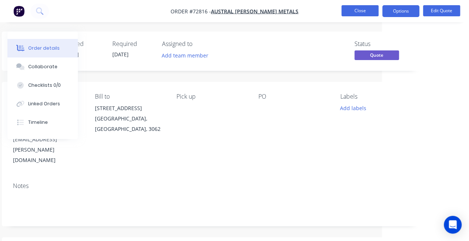
click at [358, 15] on button "Close" at bounding box center [359, 10] width 37 height 11
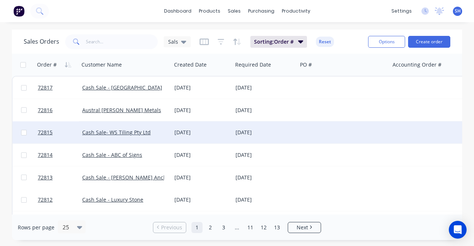
click at [158, 137] on div "Cash Sale- WS Tiling Pty Ltd" at bounding box center [125, 133] width 92 height 22
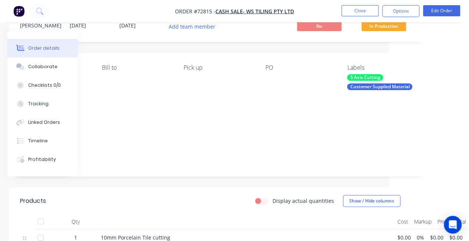
scroll to position [0, 80]
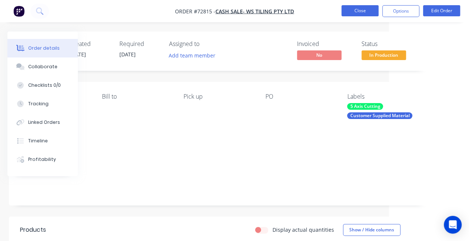
click at [357, 16] on button "Close" at bounding box center [359, 10] width 37 height 11
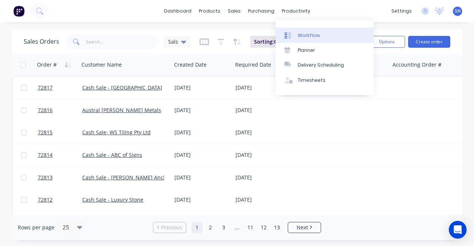
click at [309, 34] on div "Workflow" at bounding box center [309, 35] width 22 height 7
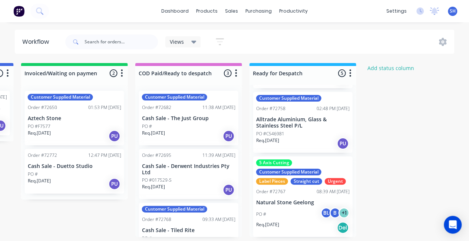
scroll to position [1, 794]
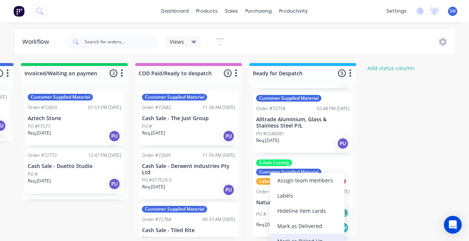
click at [310, 240] on div "Mark as Picked Up" at bounding box center [307, 240] width 74 height 15
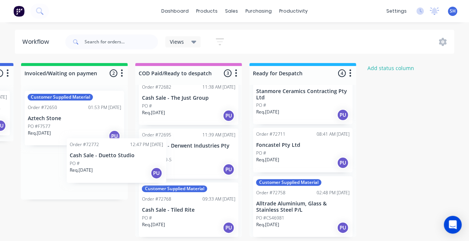
scroll to position [1, 792]
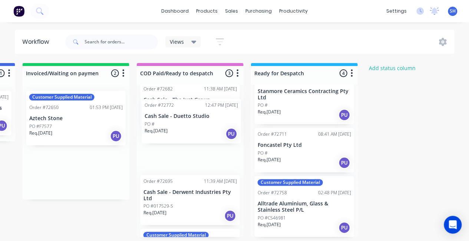
drag, startPoint x: 66, startPoint y: 178, endPoint x: 188, endPoint y: 125, distance: 133.1
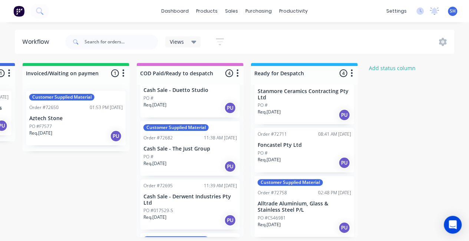
click at [176, 104] on div "Req. 03/09/25 PU" at bounding box center [189, 108] width 93 height 13
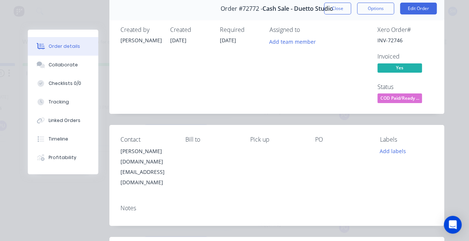
scroll to position [0, 0]
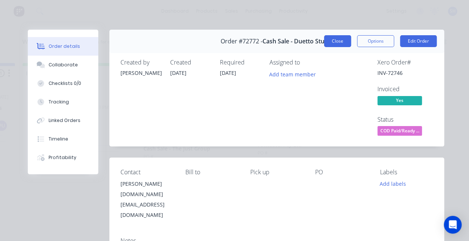
click at [332, 42] on button "Close" at bounding box center [337, 41] width 27 height 12
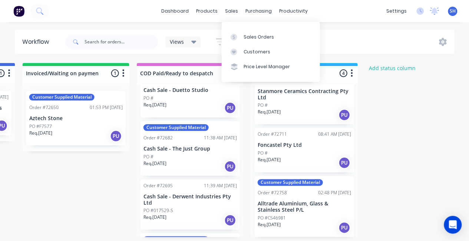
click at [246, 34] on div "Sales Orders" at bounding box center [259, 37] width 30 height 7
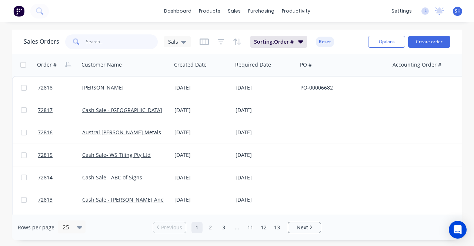
click at [112, 46] on input "text" at bounding box center [122, 41] width 72 height 15
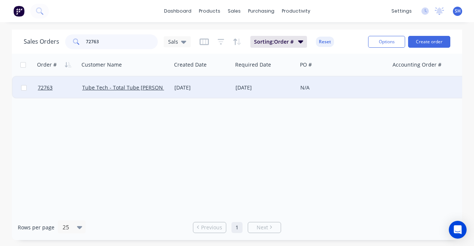
type input "72763"
click at [206, 94] on div "[DATE]" at bounding box center [202, 88] width 61 height 22
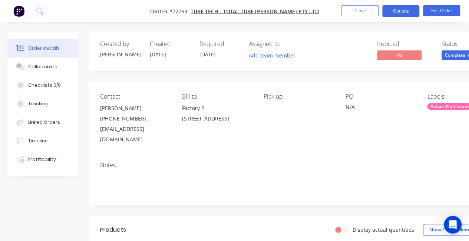
click at [391, 13] on button "Options" at bounding box center [400, 11] width 37 height 12
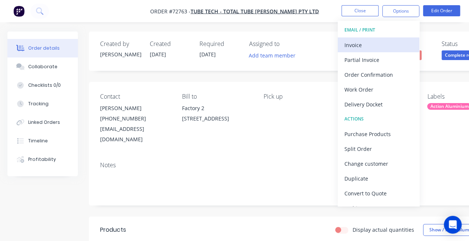
click at [366, 46] on div "Invoice" at bounding box center [378, 45] width 68 height 11
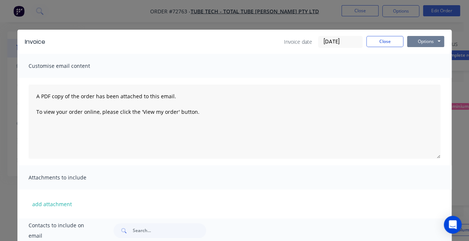
click at [415, 42] on button "Options" at bounding box center [425, 41] width 37 height 11
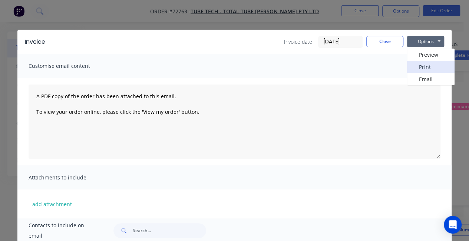
click at [417, 70] on button "Print" at bounding box center [430, 67] width 47 height 12
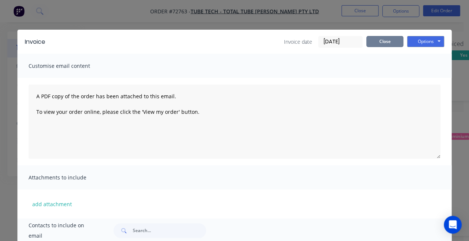
click at [385, 44] on button "Close" at bounding box center [384, 41] width 37 height 11
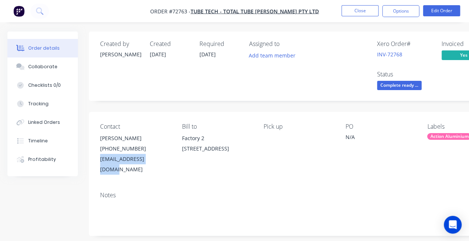
drag, startPoint x: 153, startPoint y: 159, endPoint x: 100, endPoint y: 160, distance: 53.4
click at [100, 160] on div "sales@tubetech.com.au" at bounding box center [135, 164] width 70 height 21
copy div "sales@tubetech.com.au"
click at [360, 15] on button "Close" at bounding box center [359, 10] width 37 height 11
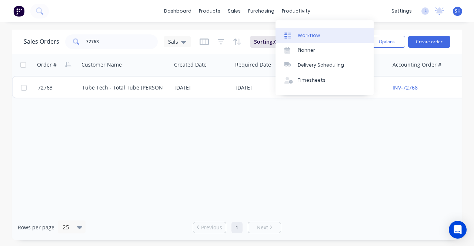
click at [306, 33] on div "Workflow" at bounding box center [309, 35] width 22 height 7
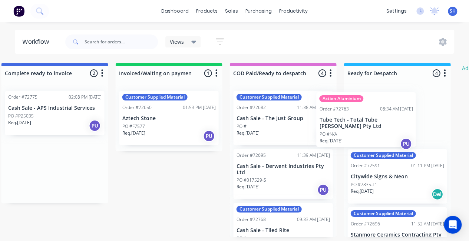
scroll to position [0, 706]
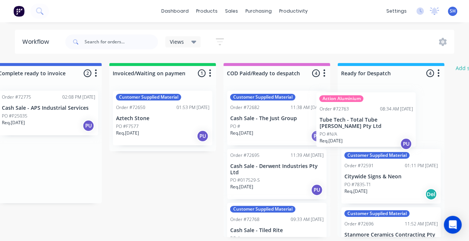
drag, startPoint x: 93, startPoint y: 126, endPoint x: 392, endPoint y: 127, distance: 299.1
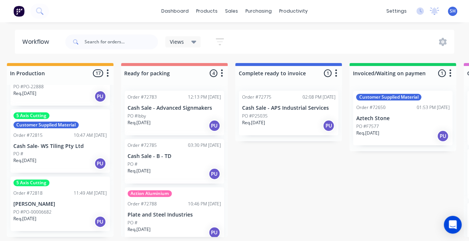
scroll to position [864, 0]
click at [150, 121] on p "Req. 04/09/25" at bounding box center [138, 122] width 23 height 7
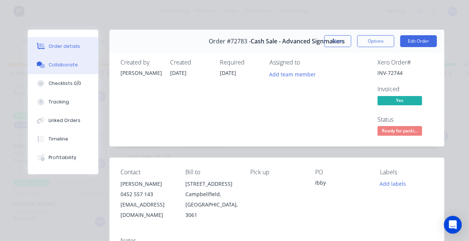
click at [51, 63] on div "Collaborate" at bounding box center [63, 65] width 29 height 7
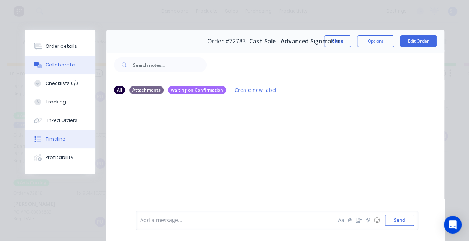
click at [70, 136] on button "Timeline" at bounding box center [60, 139] width 70 height 19
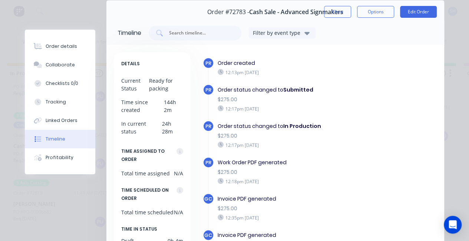
scroll to position [0, 0]
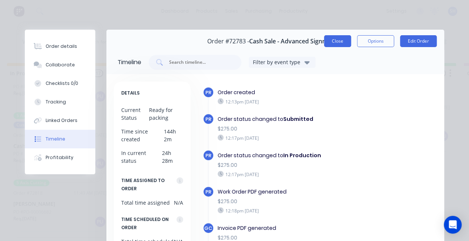
click at [341, 42] on button "Close" at bounding box center [337, 41] width 27 height 12
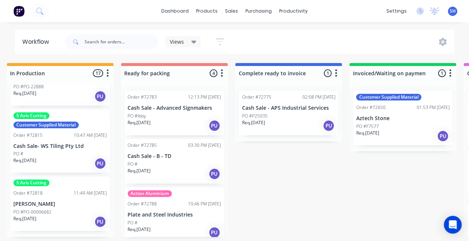
click at [276, 122] on div "Req. 02/09/25 PU" at bounding box center [288, 125] width 93 height 13
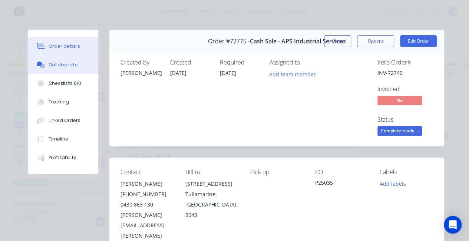
click at [56, 66] on div "Collaborate" at bounding box center [63, 65] width 29 height 7
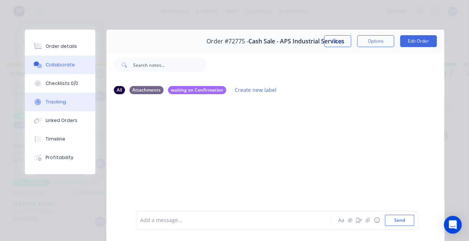
click at [52, 106] on button "Tracking" at bounding box center [60, 102] width 70 height 19
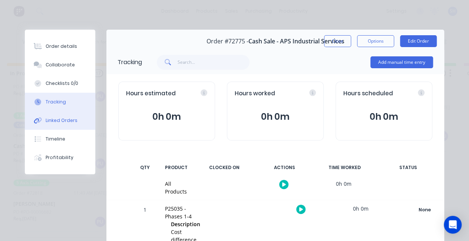
click at [56, 122] on div "Linked Orders" at bounding box center [62, 120] width 32 height 7
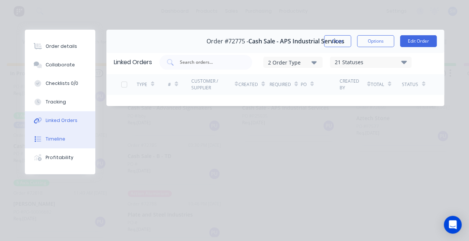
click at [57, 139] on div "Timeline" at bounding box center [56, 139] width 20 height 7
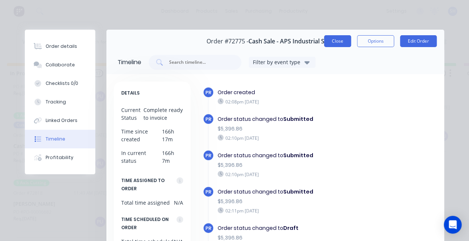
click at [327, 39] on button "Close" at bounding box center [337, 41] width 27 height 12
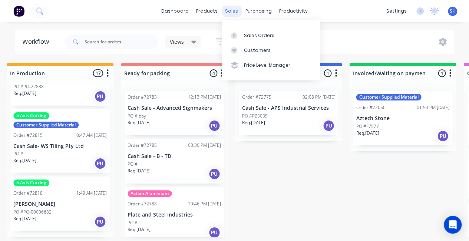
click at [228, 10] on div "sales" at bounding box center [231, 11] width 20 height 11
click at [245, 42] on link "Sales Orders" at bounding box center [271, 35] width 98 height 15
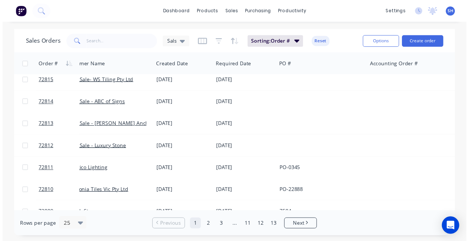
scroll to position [74, 0]
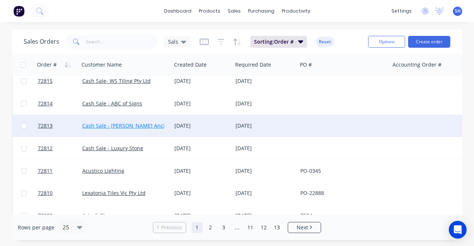
click at [141, 125] on link "Cash Sale - [PERSON_NAME] Anchoring Systems" at bounding box center [141, 125] width 119 height 7
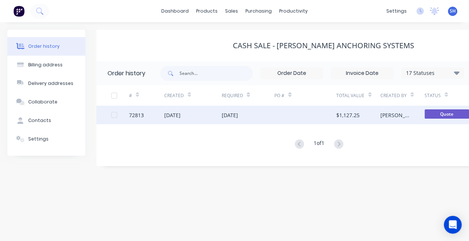
click at [238, 117] on div "[DATE]" at bounding box center [229, 115] width 16 height 8
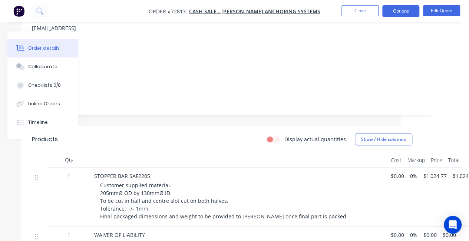
scroll to position [111, 78]
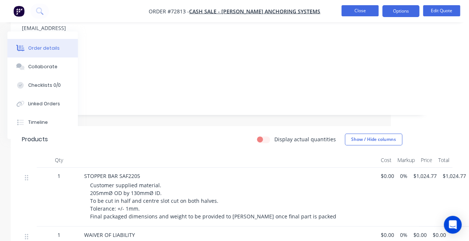
click at [359, 11] on button "Close" at bounding box center [359, 10] width 37 height 11
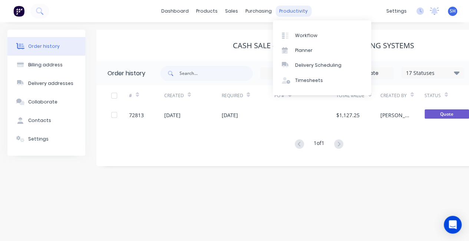
click at [299, 15] on div "productivity" at bounding box center [293, 11] width 36 height 11
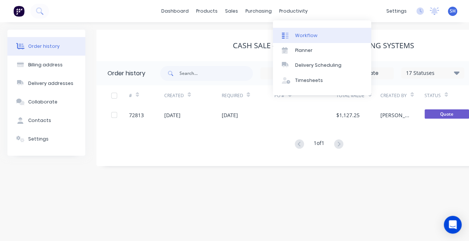
click at [315, 36] on div "Workflow" at bounding box center [306, 35] width 22 height 7
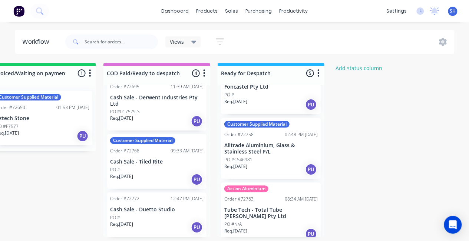
scroll to position [0, 826]
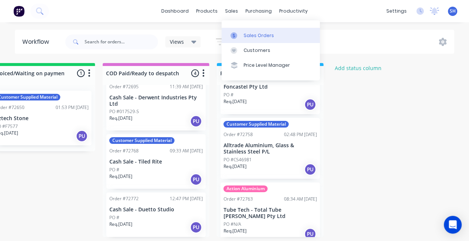
click at [254, 33] on div "Sales Orders" at bounding box center [259, 35] width 30 height 7
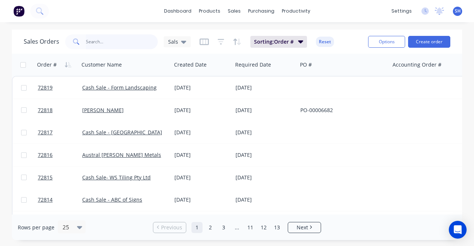
click at [99, 42] on input "text" at bounding box center [122, 41] width 72 height 15
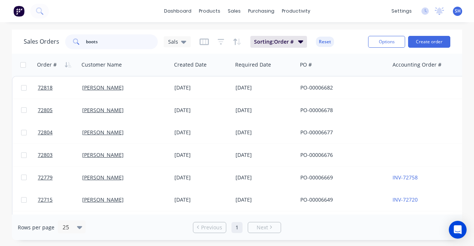
type input "boots"
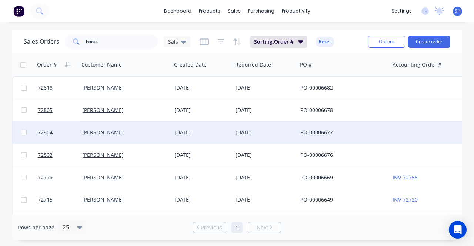
click at [149, 139] on div "[PERSON_NAME]" at bounding box center [125, 133] width 92 height 22
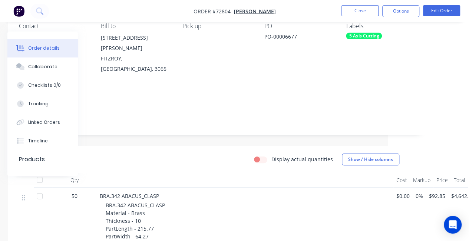
scroll to position [0, 81]
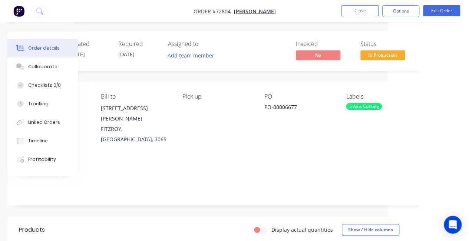
click at [357, 17] on nav "Order #72804 - Christopher Boots Close Options Edit Order" at bounding box center [234, 11] width 469 height 22
click at [352, 13] on button "Close" at bounding box center [359, 10] width 37 height 11
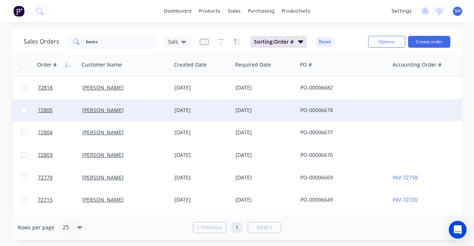
click at [153, 117] on div "[PERSON_NAME]" at bounding box center [125, 110] width 92 height 22
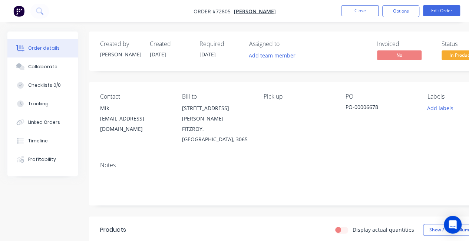
click at [357, 19] on nav "Order #72805 - Christopher Boots Close Options Edit Order" at bounding box center [234, 11] width 469 height 22
click at [353, 9] on button "Close" at bounding box center [359, 10] width 37 height 11
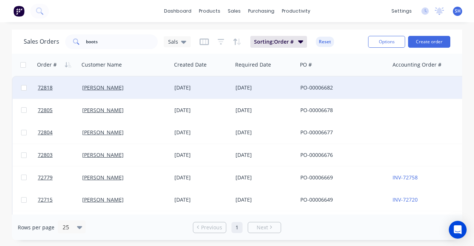
click at [156, 81] on div "[PERSON_NAME]" at bounding box center [125, 88] width 92 height 22
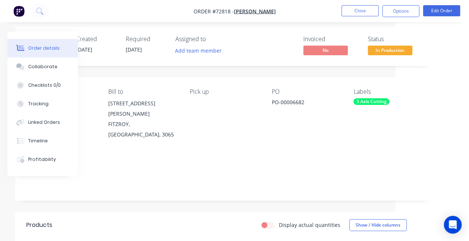
scroll to position [5, 0]
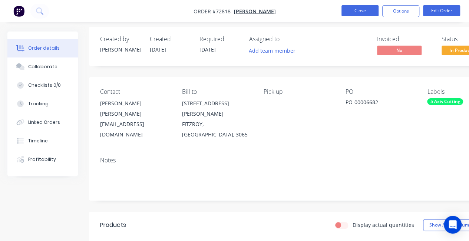
click at [348, 12] on button "Close" at bounding box center [359, 10] width 37 height 11
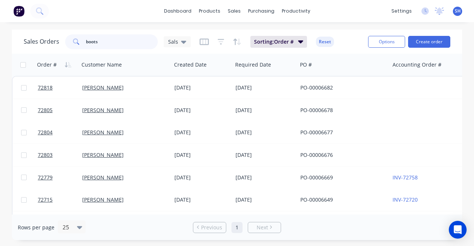
drag, startPoint x: 92, startPoint y: 46, endPoint x: 82, endPoint y: 46, distance: 10.0
click at [82, 46] on div "boots" at bounding box center [111, 41] width 93 height 15
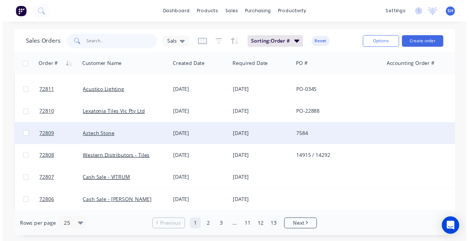
scroll to position [222, 0]
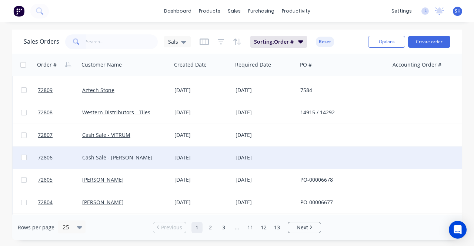
click at [173, 162] on div "02 Sep 2025" at bounding box center [202, 158] width 61 height 22
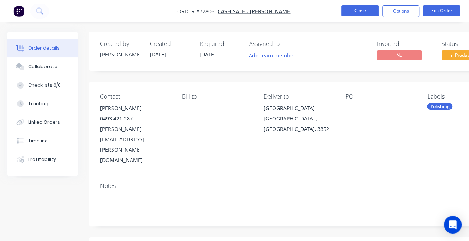
click at [365, 14] on button "Close" at bounding box center [359, 10] width 37 height 11
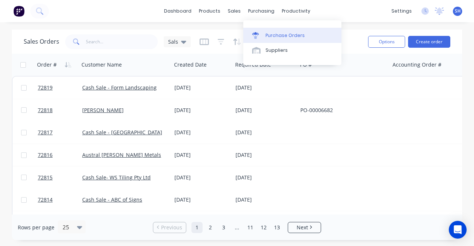
click at [269, 37] on div "Purchase Orders" at bounding box center [285, 35] width 39 height 7
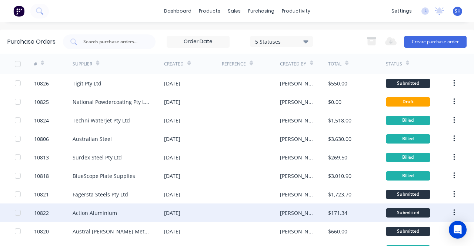
click at [98, 212] on div "Action Aluminium" at bounding box center [95, 213] width 44 height 8
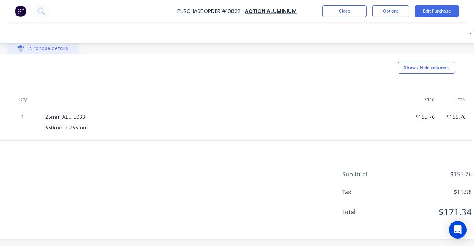
scroll to position [0, 135]
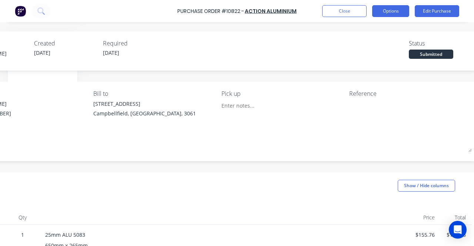
click at [384, 14] on button "Options" at bounding box center [390, 11] width 37 height 12
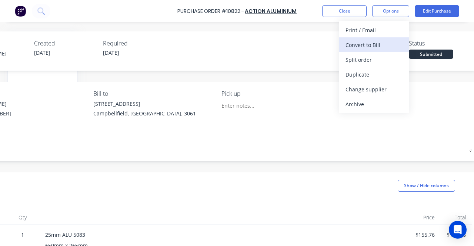
click at [376, 43] on div "Convert to Bill" at bounding box center [374, 45] width 57 height 11
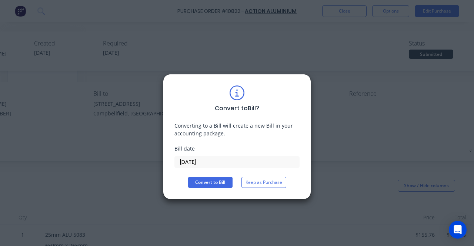
click at [211, 160] on input "[DATE]" at bounding box center [237, 162] width 125 height 11
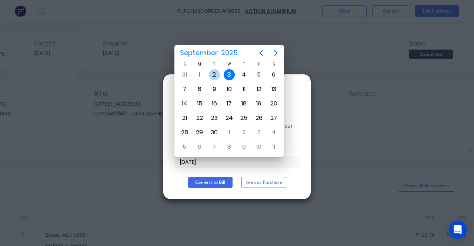
click at [216, 74] on div "2" at bounding box center [214, 74] width 11 height 11
type input "[DATE]"
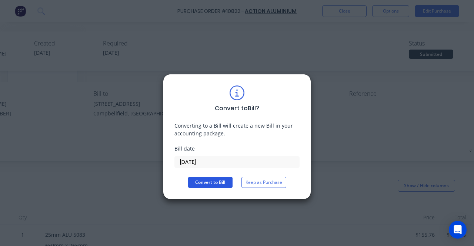
click at [216, 185] on button "Convert to Bill" at bounding box center [210, 182] width 44 height 11
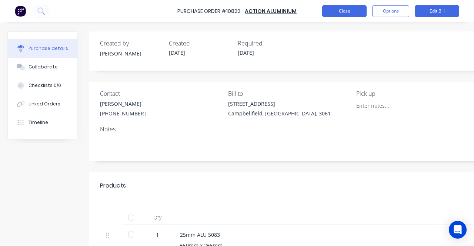
click at [339, 11] on button "Close" at bounding box center [344, 11] width 44 height 12
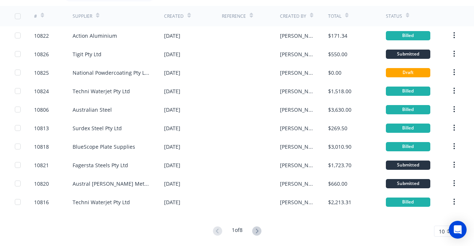
scroll to position [57, 0]
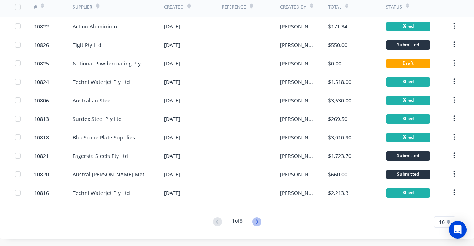
click at [252, 223] on icon at bounding box center [256, 222] width 9 height 9
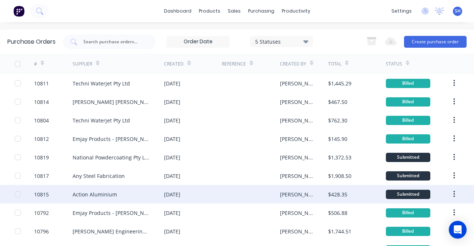
click at [208, 186] on div "26 Aug 2025" at bounding box center [193, 194] width 58 height 19
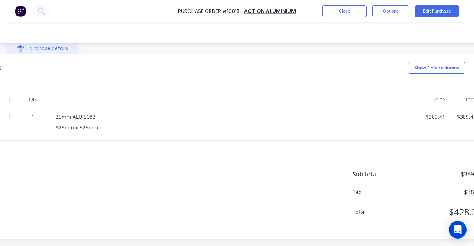
scroll to position [124, 149]
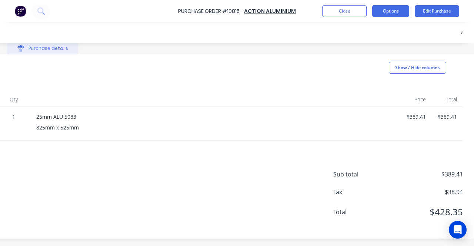
click at [387, 11] on button "Options" at bounding box center [390, 11] width 37 height 12
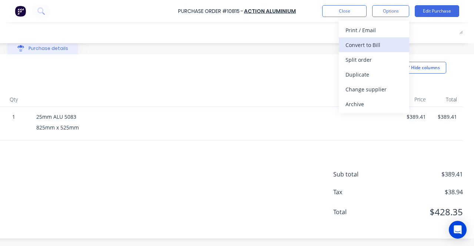
click at [371, 51] on button "Convert to Bill" at bounding box center [374, 44] width 70 height 15
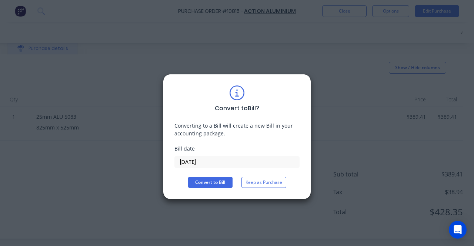
click at [186, 163] on input "[DATE]" at bounding box center [237, 162] width 125 height 11
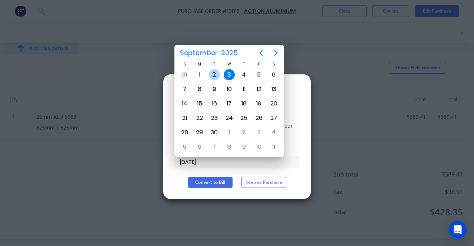
click at [215, 77] on div "2" at bounding box center [214, 74] width 11 height 11
type input "[DATE]"
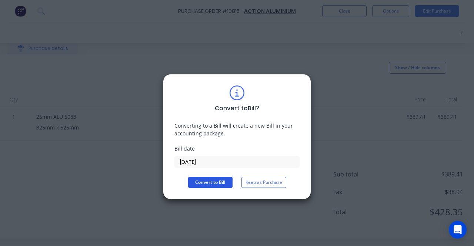
click at [213, 185] on button "Convert to Bill" at bounding box center [210, 182] width 44 height 11
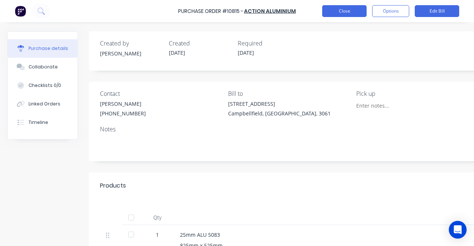
click at [337, 10] on button "Close" at bounding box center [344, 11] width 44 height 12
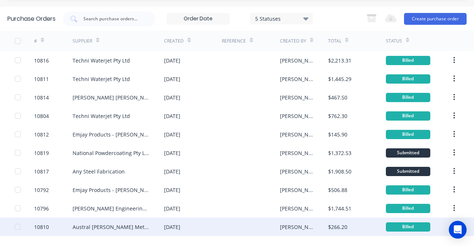
scroll to position [57, 0]
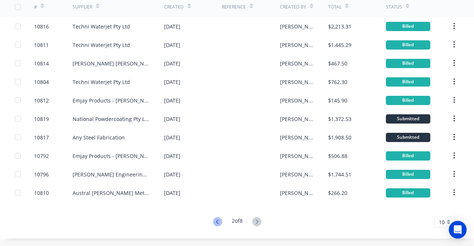
click at [213, 223] on icon at bounding box center [217, 222] width 9 height 9
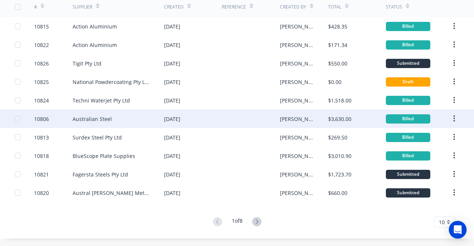
scroll to position [0, 0]
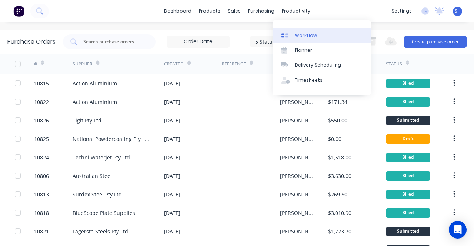
click at [311, 36] on div "Workflow" at bounding box center [306, 35] width 22 height 7
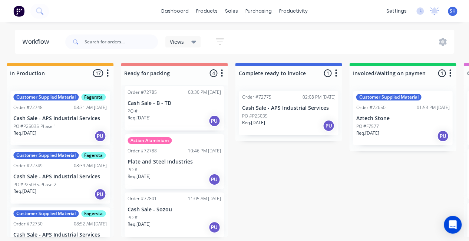
scroll to position [1, 466]
